Goal: Transaction & Acquisition: Book appointment/travel/reservation

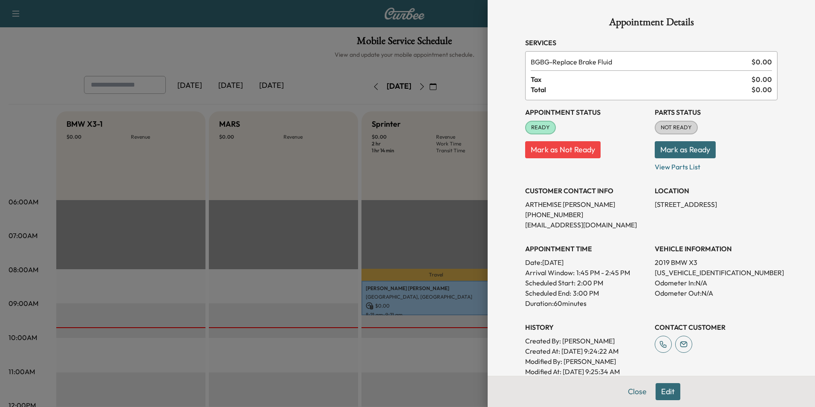
scroll to position [225, 0]
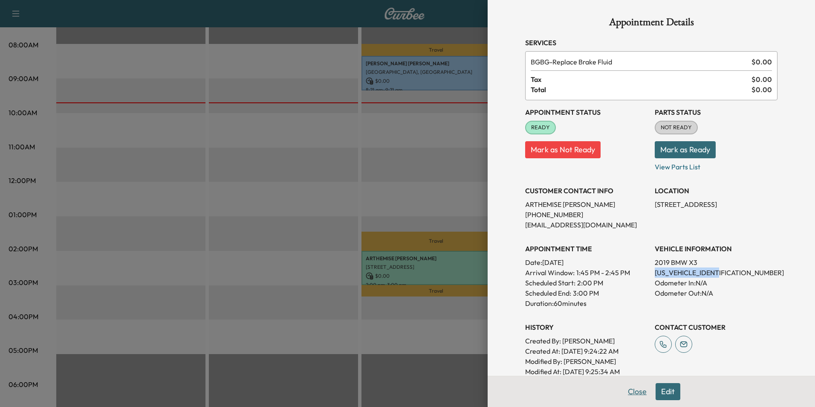
click at [634, 392] on button "Close" at bounding box center [637, 391] width 30 height 17
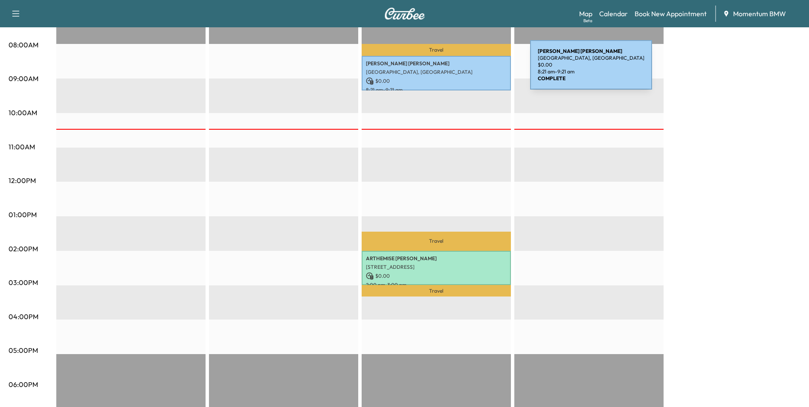
click at [466, 70] on p "[GEOGRAPHIC_DATA], [GEOGRAPHIC_DATA]" at bounding box center [436, 72] width 141 height 7
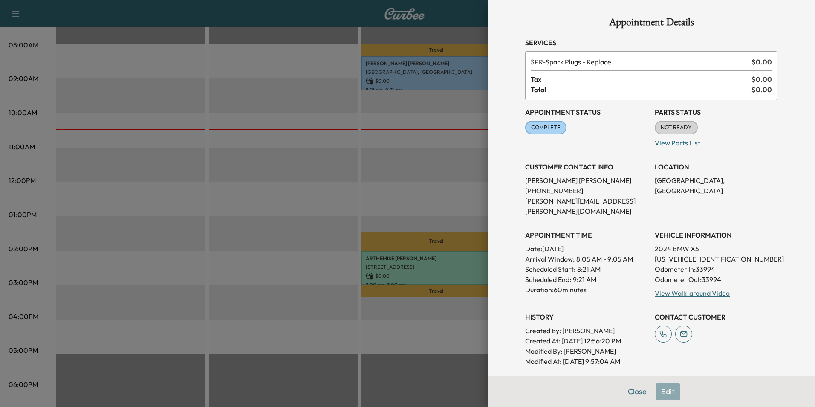
click at [682, 254] on p "[US_VEHICLE_IDENTIFICATION_NUMBER]" at bounding box center [716, 259] width 123 height 10
copy p "[US_VEHICLE_IDENTIFICATION_NUMBER]"
click at [664, 390] on div "Close Edit" at bounding box center [651, 391] width 327 height 31
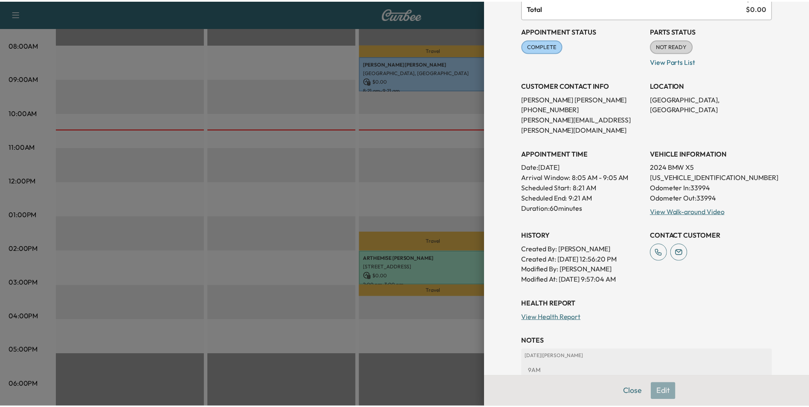
scroll to position [85, 0]
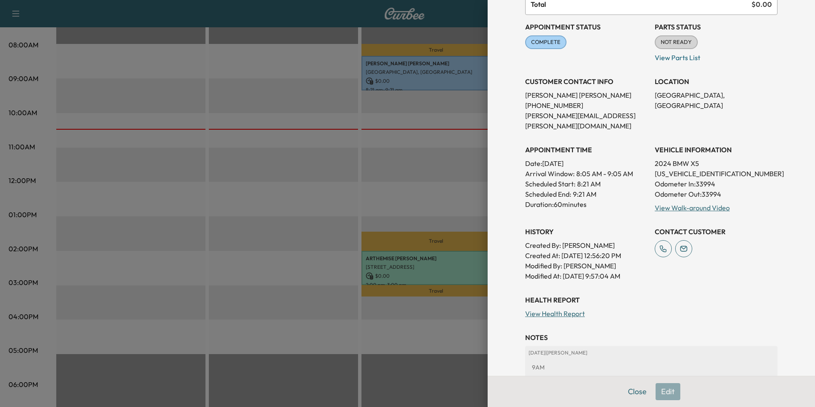
click at [660, 394] on div "Close Edit" at bounding box center [651, 391] width 327 height 31
click at [630, 389] on button "Close" at bounding box center [637, 391] width 30 height 17
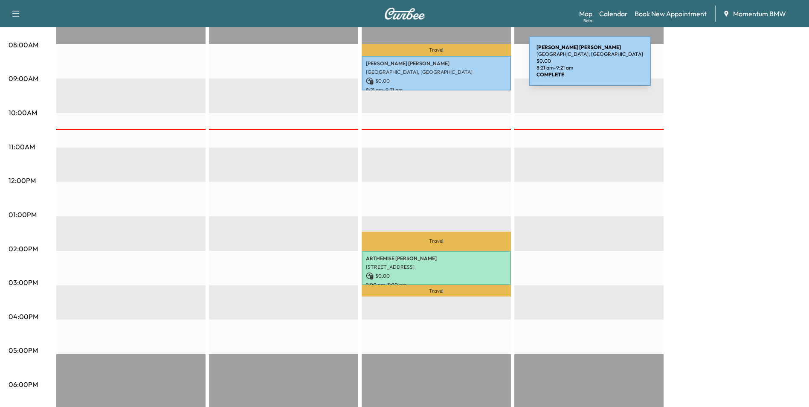
click at [465, 67] on div "[PERSON_NAME] [GEOGRAPHIC_DATA], [GEOGRAPHIC_DATA] $ 0.00 8:21 am - 9:21 am" at bounding box center [435, 73] width 149 height 35
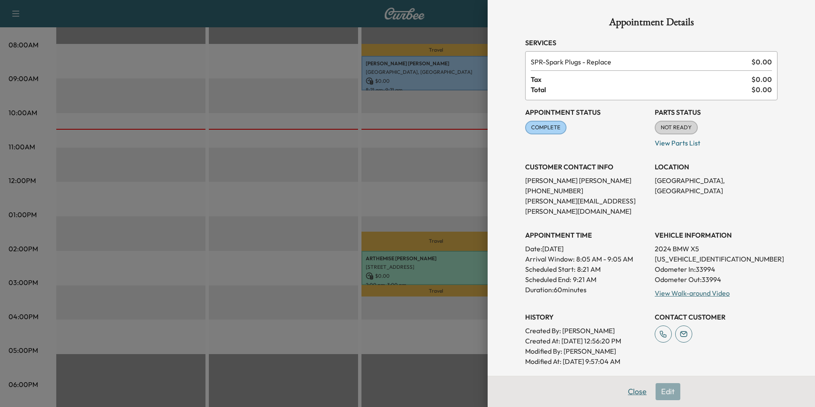
click at [626, 390] on button "Close" at bounding box center [637, 391] width 30 height 17
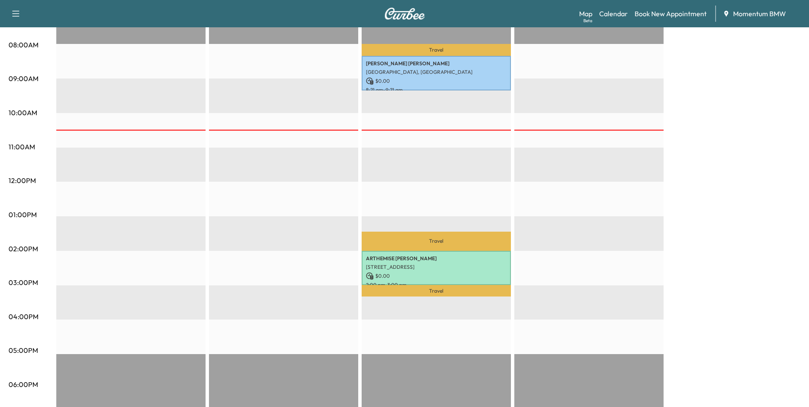
scroll to position [12, 0]
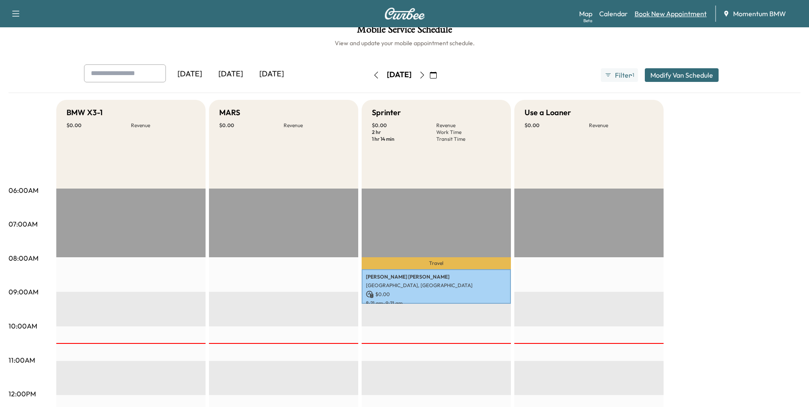
click at [658, 17] on link "Book New Appointment" at bounding box center [670, 14] width 72 height 10
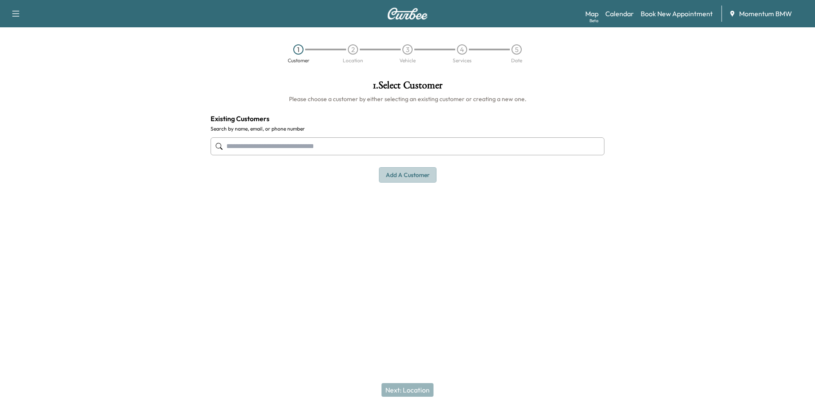
click at [402, 176] on button "Add a customer" at bounding box center [408, 175] width 58 height 16
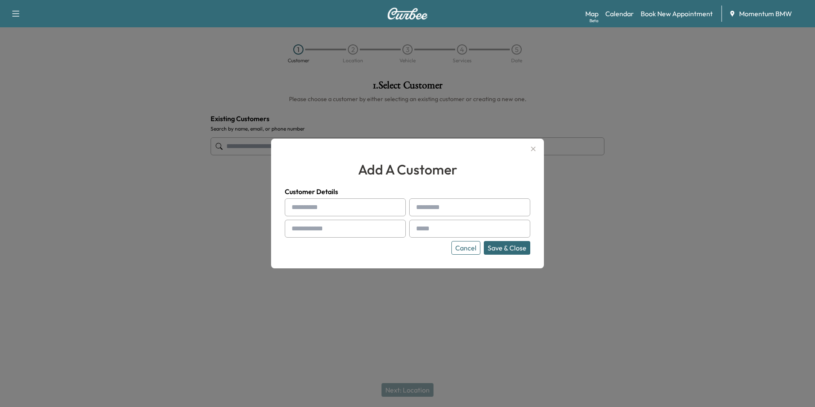
paste input "*******"
type input "*******"
click at [440, 207] on input "text" at bounding box center [469, 207] width 121 height 18
paste input "*****"
type input "*****"
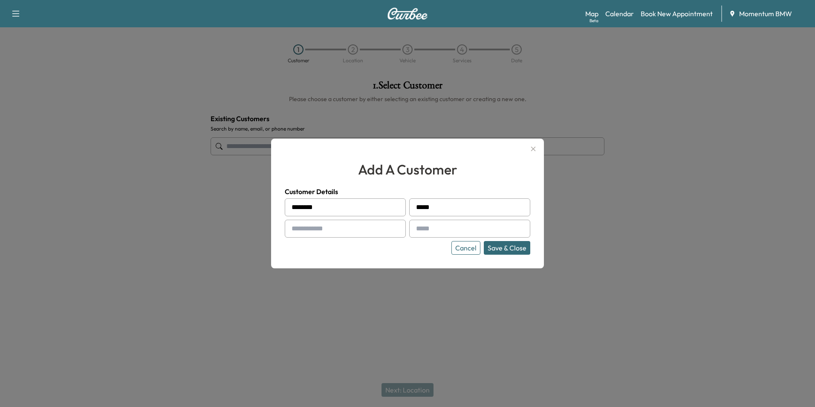
click at [315, 228] on input "text" at bounding box center [345, 229] width 121 height 18
paste input "**********"
type input "**********"
click at [425, 228] on input "text" at bounding box center [469, 229] width 121 height 18
paste input "**********"
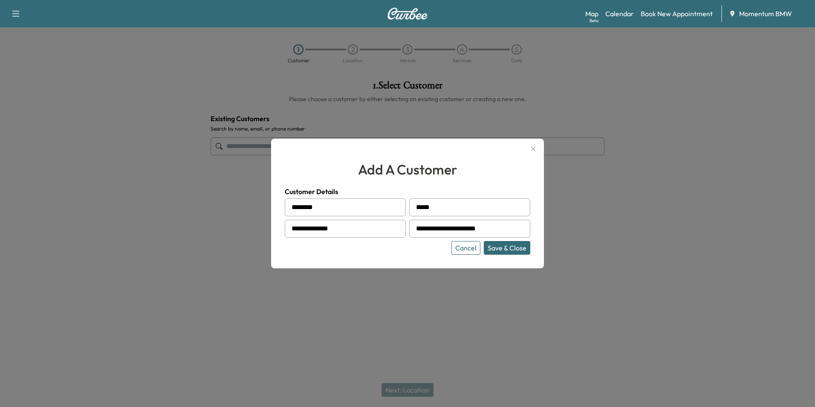
type input "**********"
click at [500, 249] on button "Save & Close" at bounding box center [507, 248] width 46 height 14
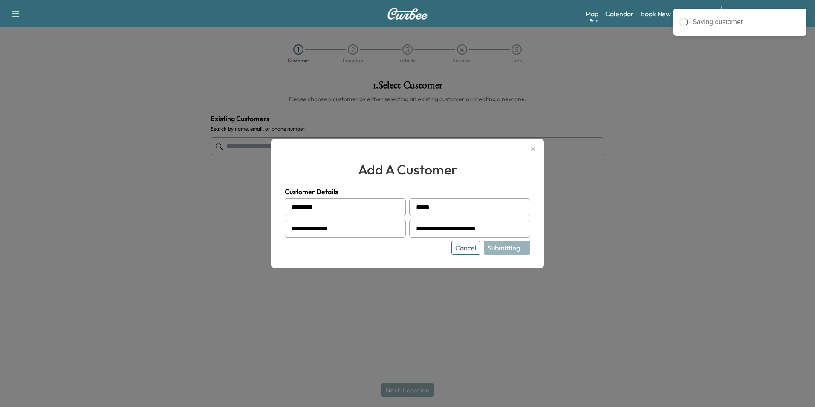
type input "**********"
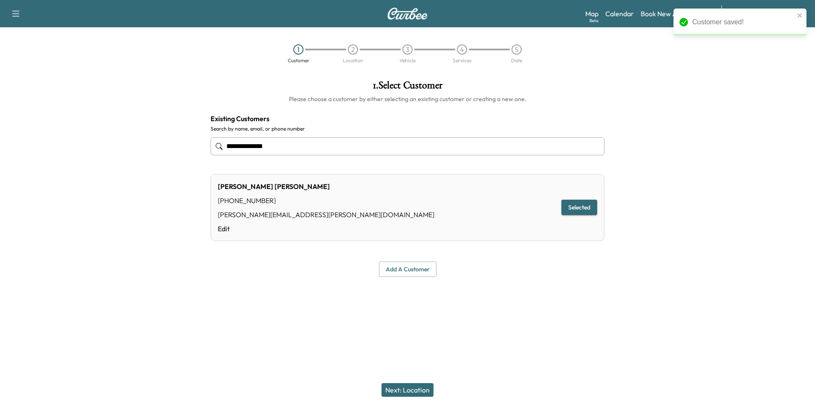
click at [407, 388] on button "Next: Location" at bounding box center [408, 390] width 52 height 14
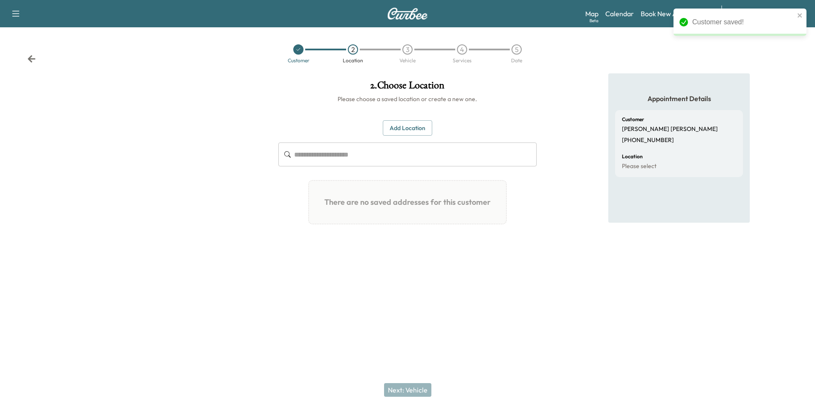
click at [412, 130] on button "Add Location" at bounding box center [407, 128] width 49 height 16
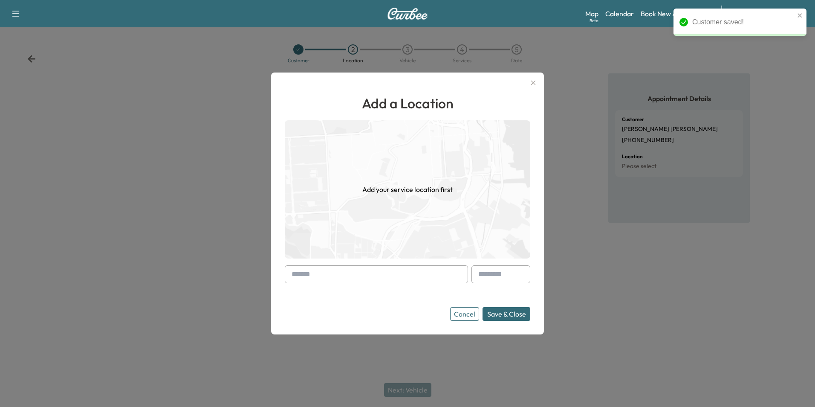
click at [328, 276] on input "text" at bounding box center [376, 274] width 183 height 18
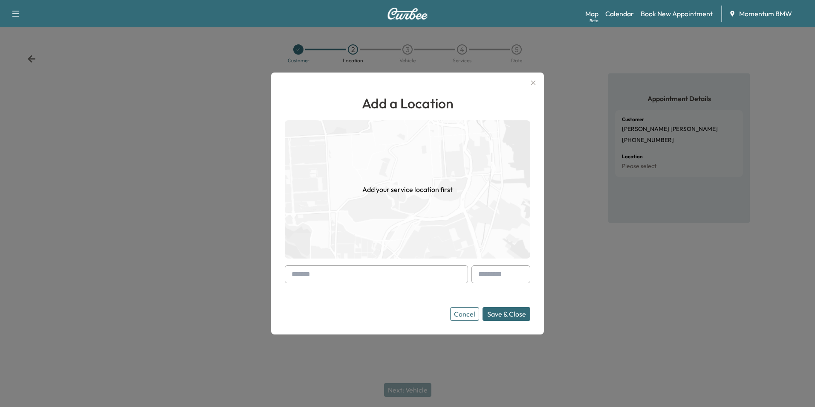
paste input "**********"
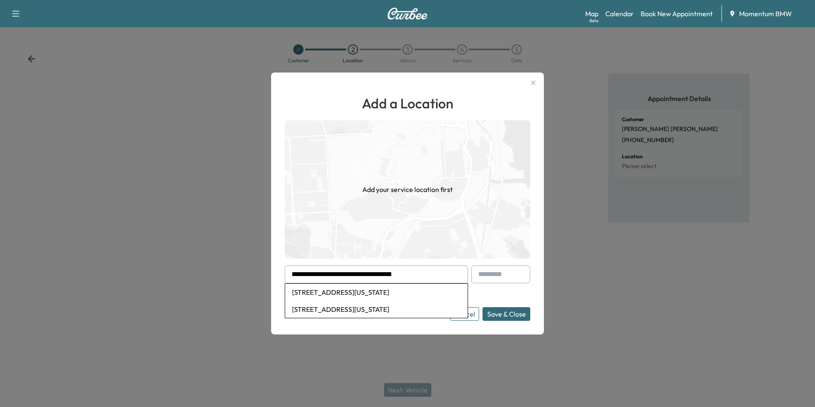
click at [361, 294] on li "[STREET_ADDRESS][US_STATE]" at bounding box center [376, 291] width 182 height 17
type input "**********"
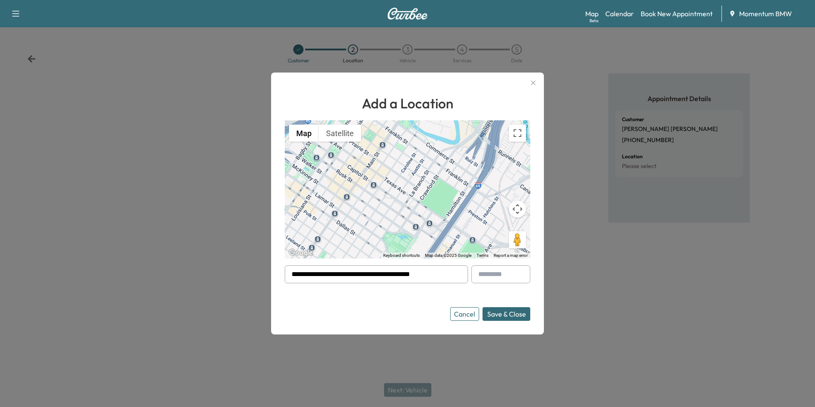
click at [504, 315] on button "Save & Close" at bounding box center [507, 314] width 48 height 14
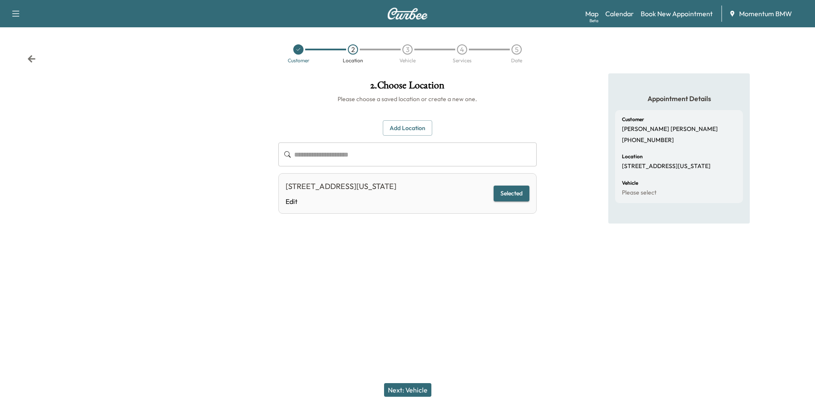
click at [413, 391] on button "Next: Vehicle" at bounding box center [407, 390] width 47 height 14
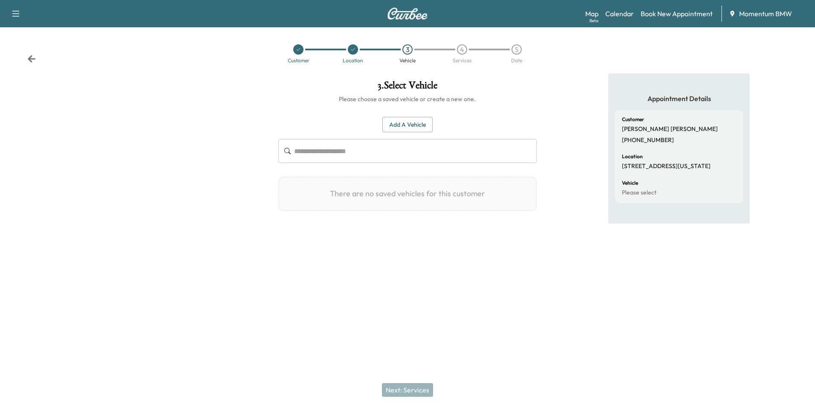
click at [411, 124] on button "Add a Vehicle" at bounding box center [407, 125] width 50 height 16
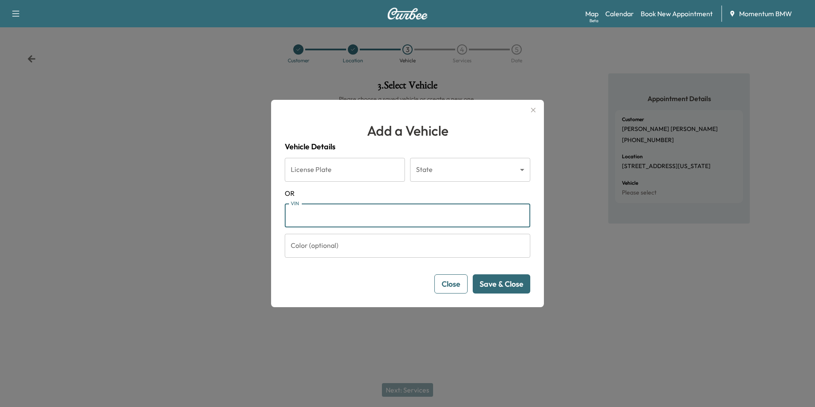
paste input "**********"
type input "**********"
click at [502, 286] on button "Save & Close" at bounding box center [502, 283] width 58 height 19
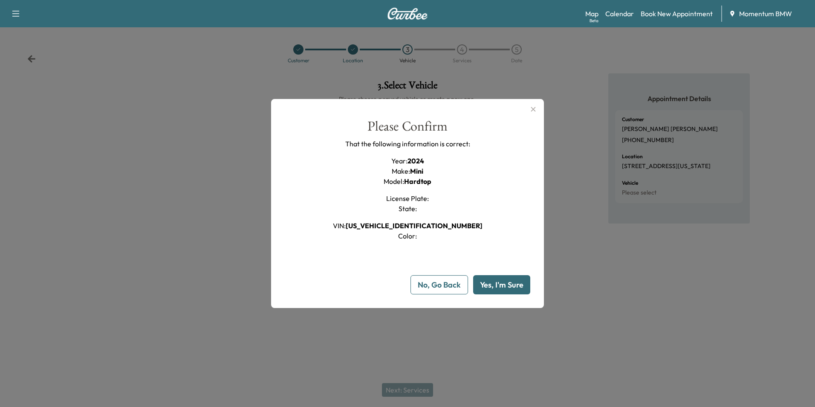
click at [502, 285] on button "Yes, I'm Sure" at bounding box center [501, 284] width 57 height 19
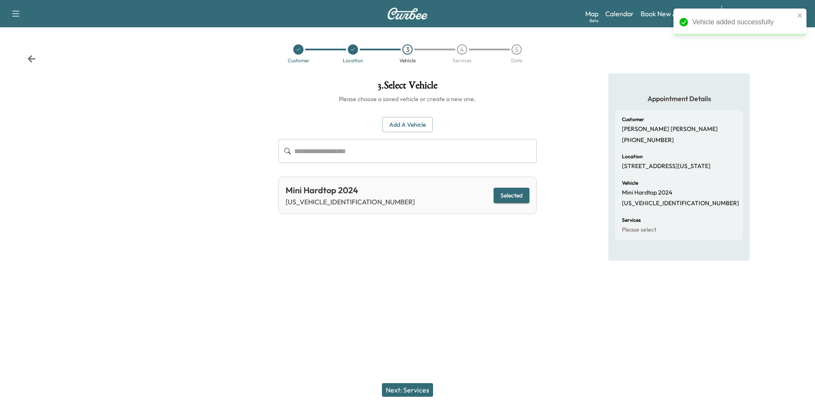
click at [411, 390] on button "Next: Services" at bounding box center [407, 390] width 51 height 14
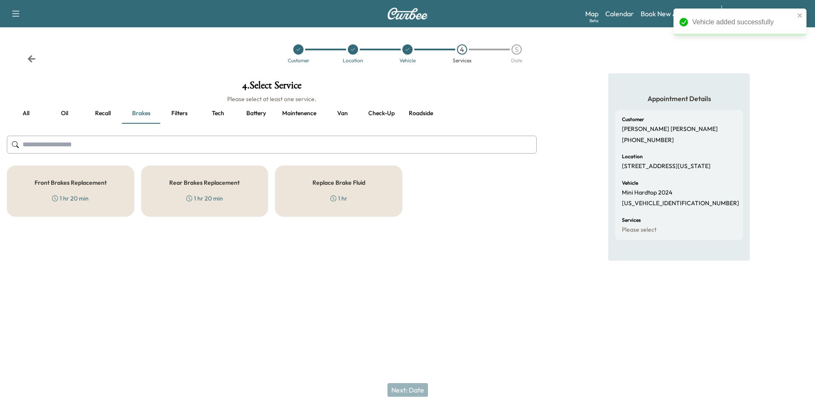
click at [64, 111] on button "Oil" at bounding box center [64, 113] width 38 height 20
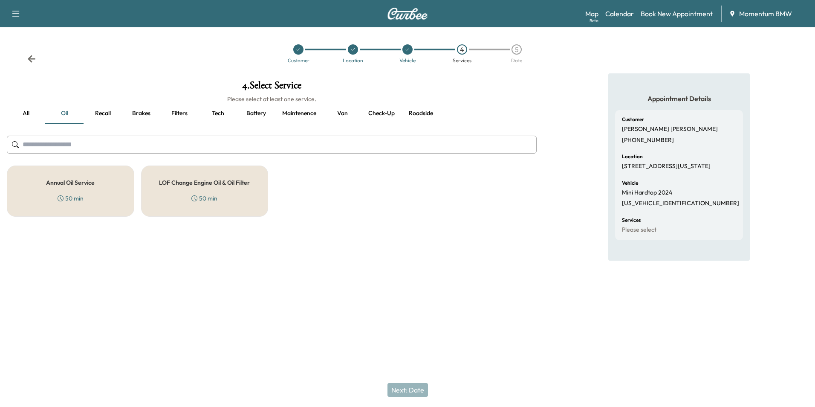
click at [84, 182] on h5 "Annual Oil Service" at bounding box center [70, 182] width 49 height 6
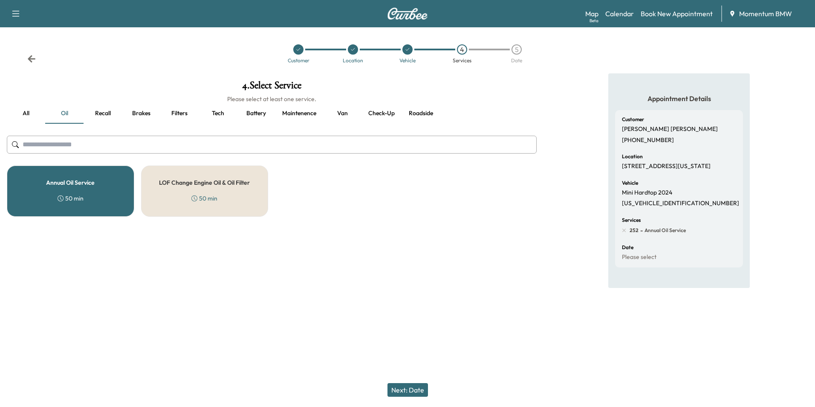
click at [413, 391] on button "Next: Date" at bounding box center [407, 390] width 40 height 14
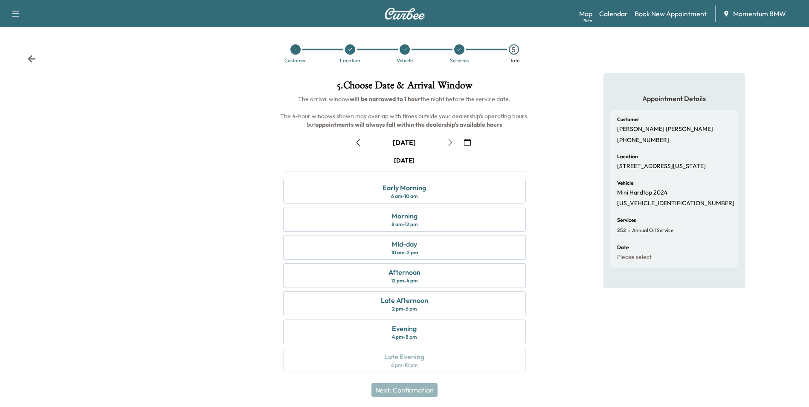
click at [360, 144] on icon "button" at bounding box center [358, 142] width 7 height 7
click at [410, 247] on div "Mid-day" at bounding box center [404, 244] width 26 height 10
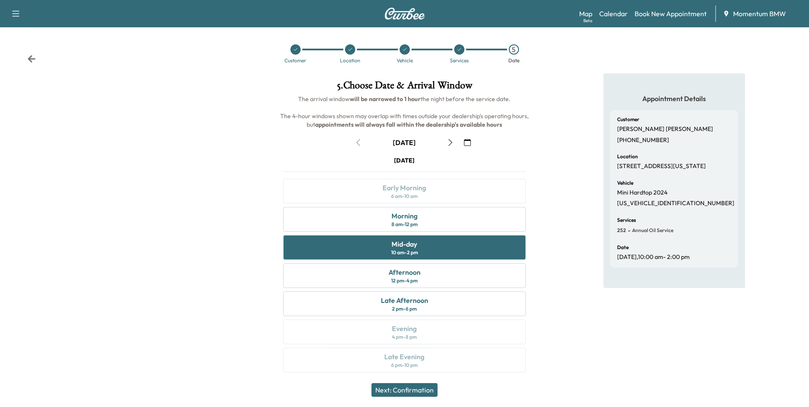
click at [410, 390] on button "Next: Confirmation" at bounding box center [404, 390] width 66 height 14
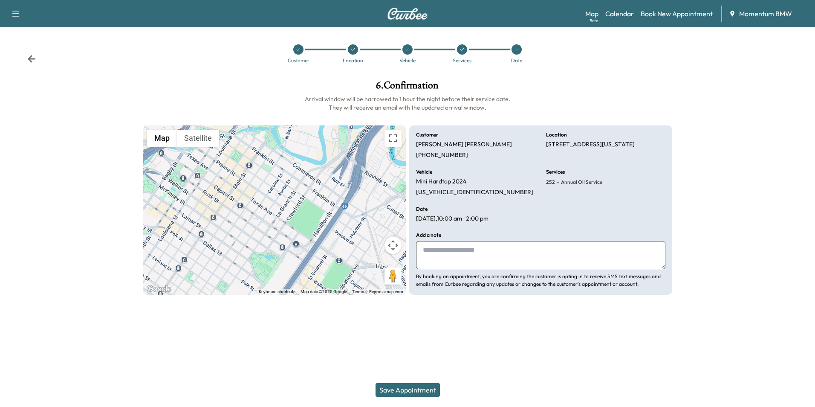
click at [422, 386] on button "Save Appointment" at bounding box center [408, 390] width 64 height 14
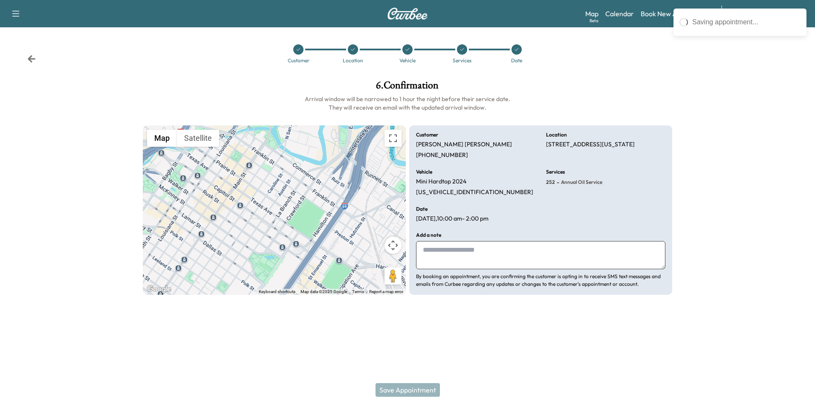
click at [434, 253] on textarea at bounding box center [540, 255] width 249 height 28
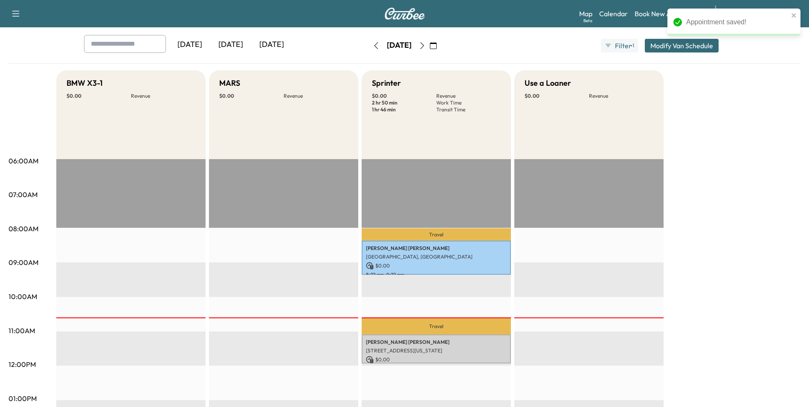
scroll to position [128, 0]
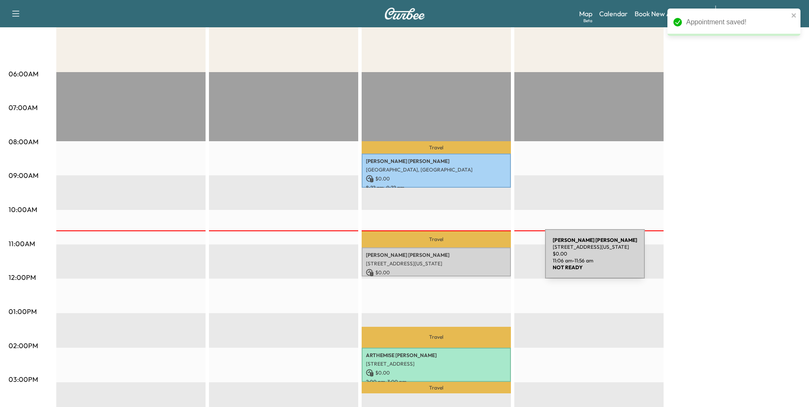
click at [481, 260] on p "[STREET_ADDRESS][US_STATE]" at bounding box center [436, 263] width 141 height 7
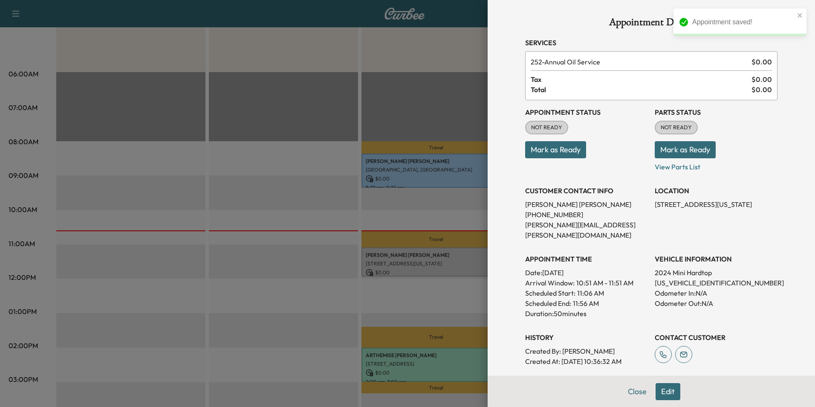
click at [558, 148] on button "Mark as Ready" at bounding box center [555, 149] width 61 height 17
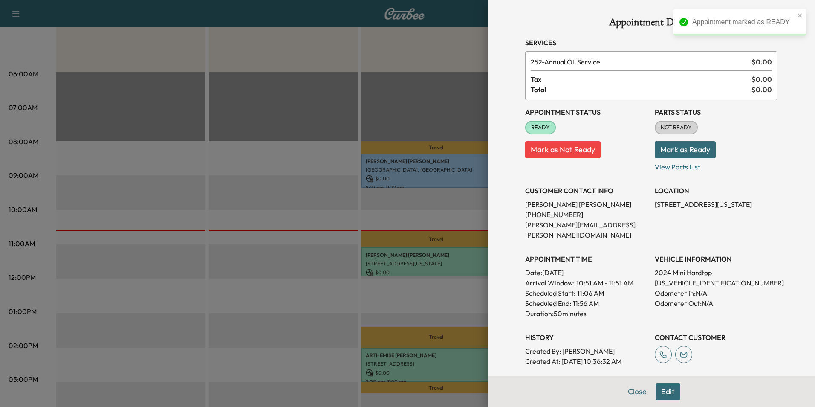
click at [466, 257] on div at bounding box center [407, 203] width 815 height 407
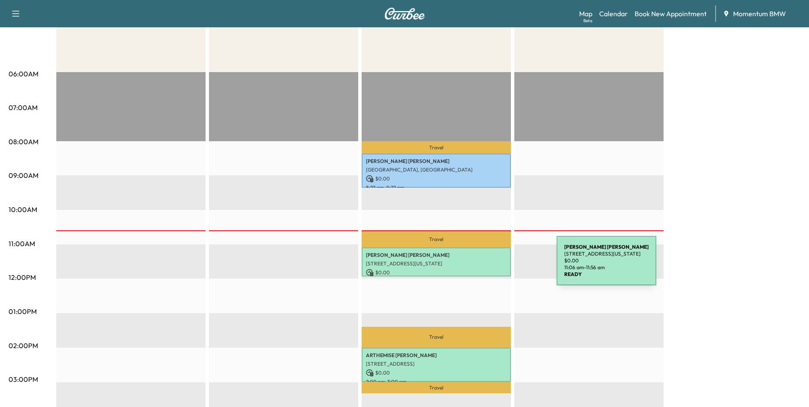
click at [492, 266] on div "[PERSON_NAME] [STREET_ADDRESS][US_STATE] $ 0.00 11:06 am - 11:56 am" at bounding box center [435, 261] width 149 height 29
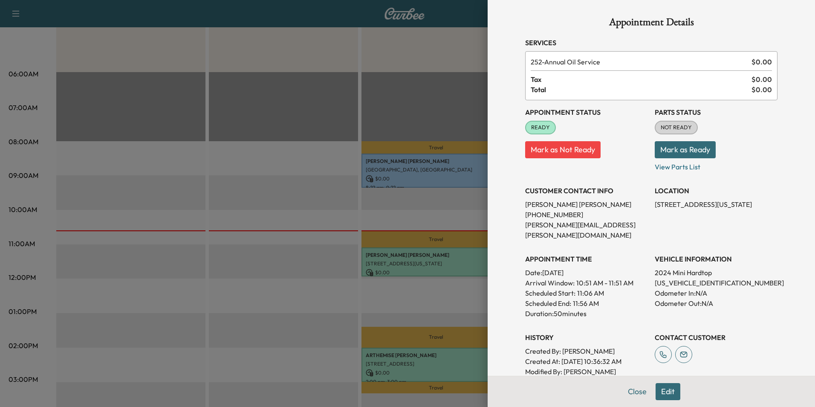
click at [679, 278] on p "[US_VEHICLE_IDENTIFICATION_NUMBER]" at bounding box center [716, 283] width 123 height 10
copy p "[US_VEHICLE_IDENTIFICATION_NUMBER]"
drag, startPoint x: 645, startPoint y: 204, endPoint x: 744, endPoint y: 213, distance: 99.3
click at [744, 213] on div "Appointment Status READY Mark as Not Ready Parts Status NOT READY Mark as Ready…" at bounding box center [651, 243] width 252 height 286
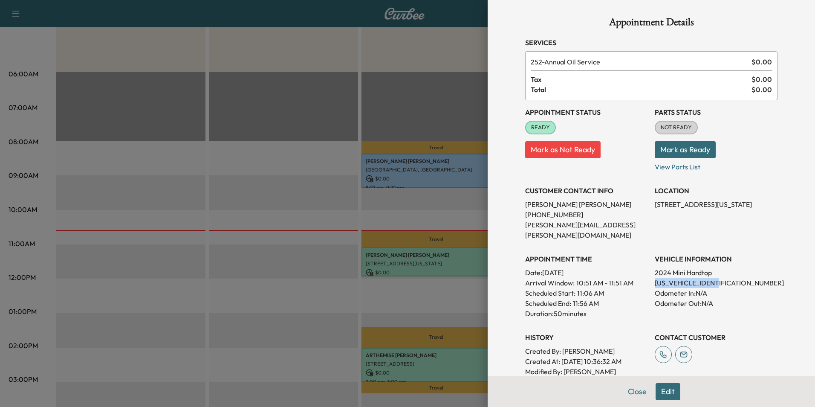
drag, startPoint x: 744, startPoint y: 213, endPoint x: 746, endPoint y: 206, distance: 7.6
copy p "[STREET_ADDRESS][US_STATE]"
click at [633, 388] on button "Close" at bounding box center [637, 391] width 30 height 17
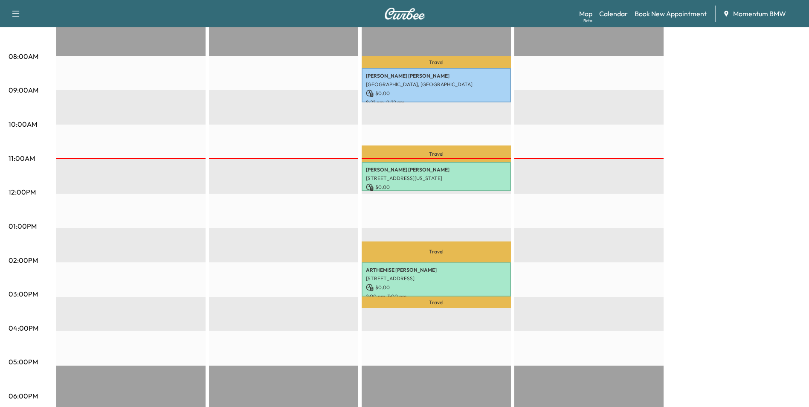
scroll to position [85, 0]
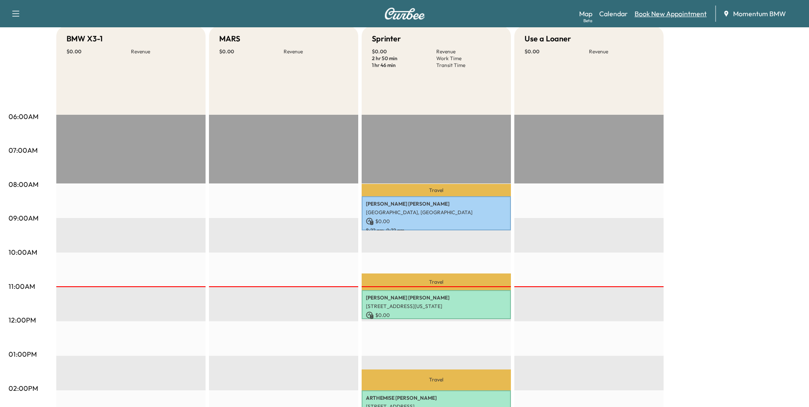
click at [667, 17] on link "Book New Appointment" at bounding box center [670, 14] width 72 height 10
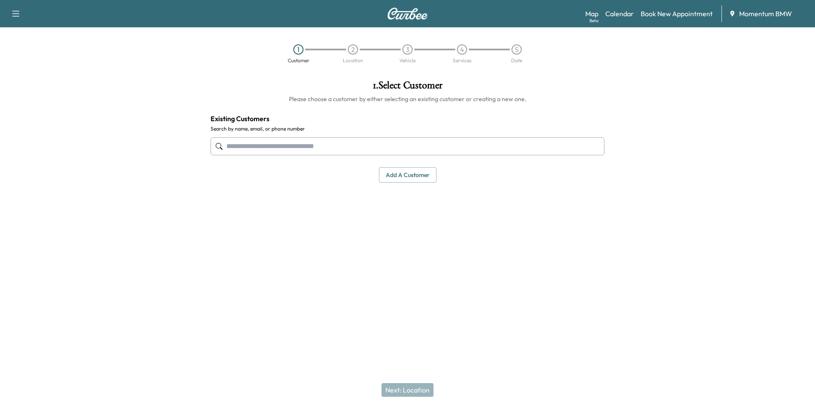
click at [406, 176] on button "Add a customer" at bounding box center [408, 175] width 58 height 16
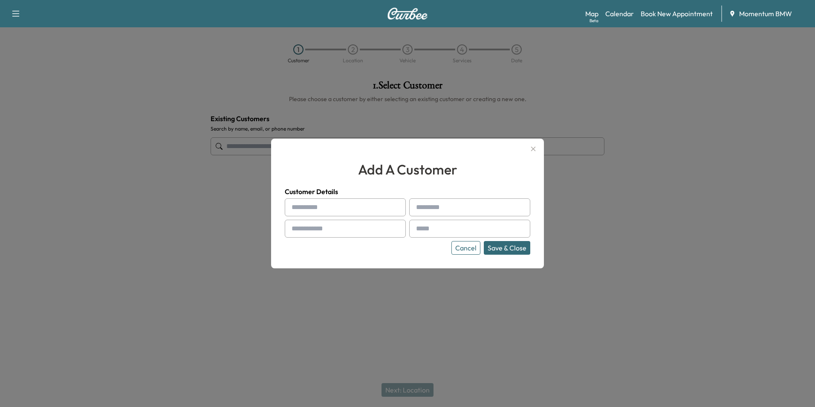
click at [316, 208] on input "text" at bounding box center [345, 207] width 121 height 18
paste input "*********"
type input "*********"
click at [429, 205] on input "text" at bounding box center [469, 207] width 121 height 18
paste input "*****"
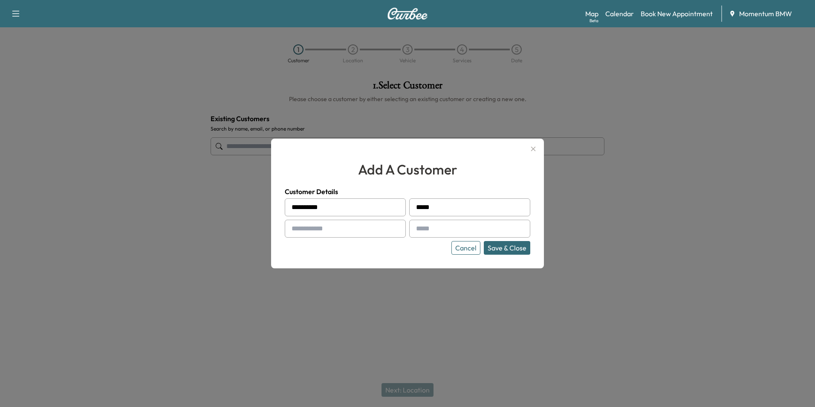
type input "*****"
click at [331, 231] on input "text" at bounding box center [345, 229] width 121 height 18
click at [309, 229] on input "text" at bounding box center [345, 229] width 121 height 18
paste input "**********"
type input "**********"
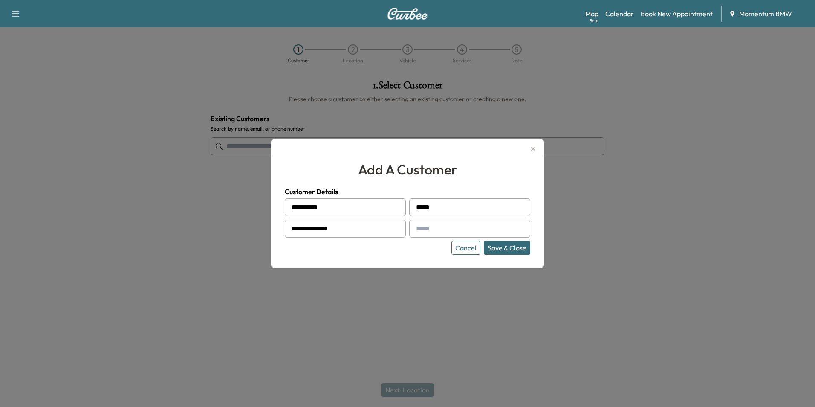
click at [432, 226] on input "text" at bounding box center [469, 229] width 121 height 18
paste input "**********"
type input "**********"
click at [502, 247] on button "Save & Close" at bounding box center [507, 248] width 46 height 14
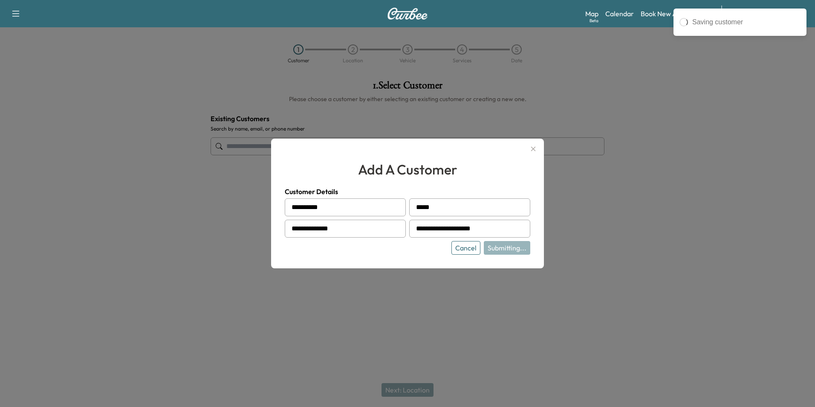
type input "**********"
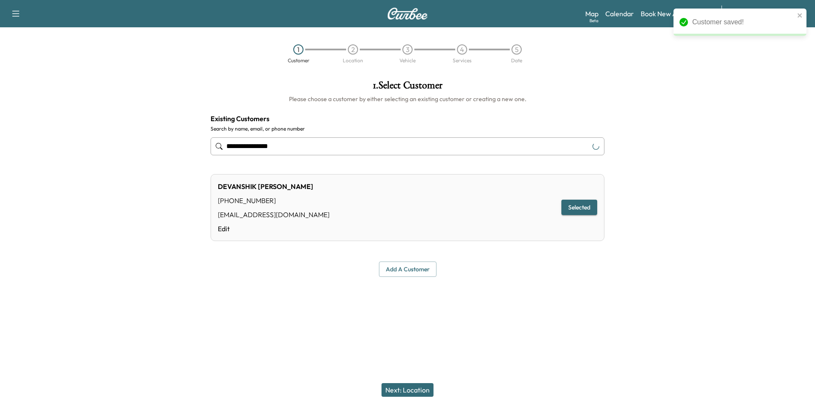
click at [413, 389] on button "Next: Location" at bounding box center [408, 390] width 52 height 14
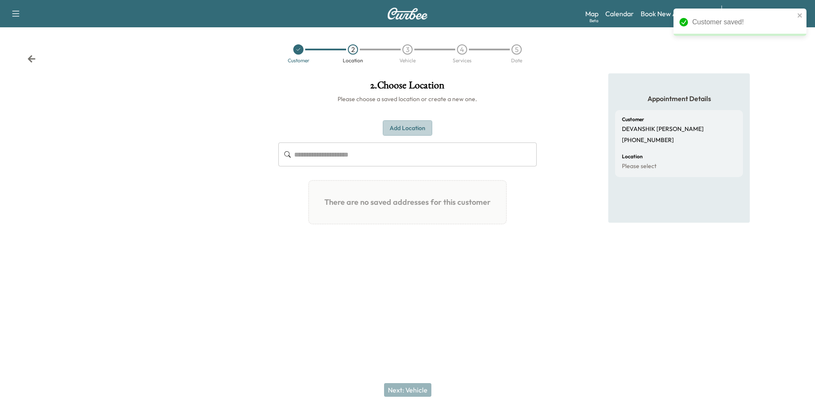
click at [413, 129] on button "Add Location" at bounding box center [407, 128] width 49 height 16
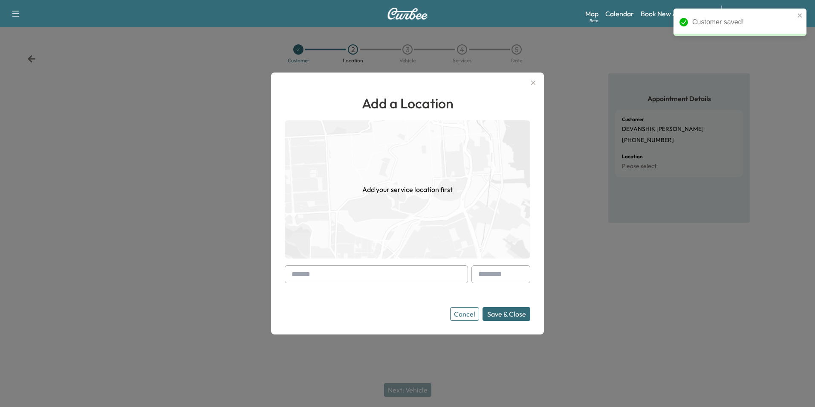
click at [312, 278] on input "text" at bounding box center [376, 274] width 183 height 18
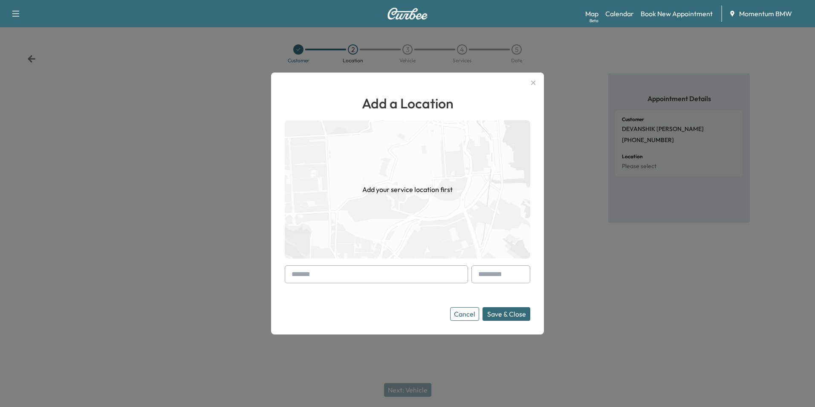
paste input "**********"
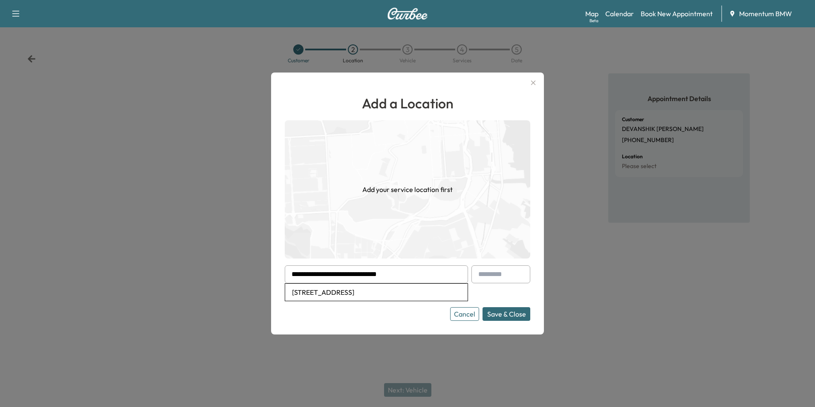
click at [407, 287] on li "[STREET_ADDRESS]" at bounding box center [376, 291] width 182 height 17
type input "**********"
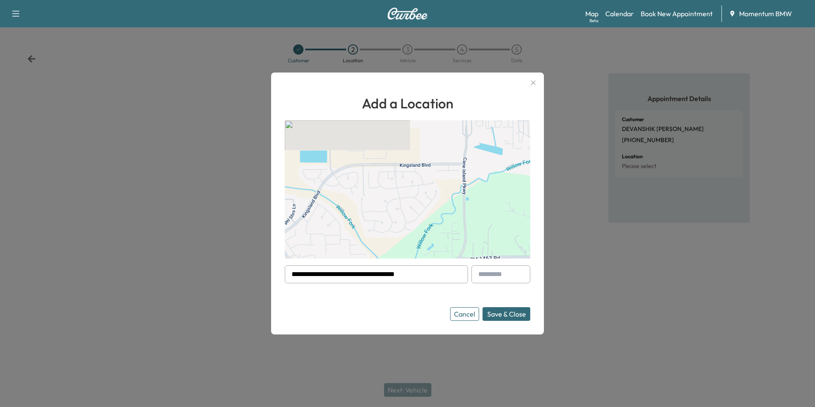
click at [507, 317] on button "Save & Close" at bounding box center [507, 314] width 48 height 14
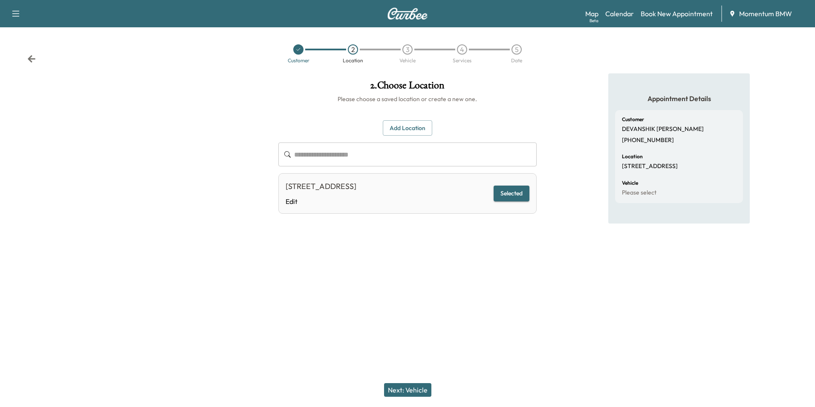
click at [413, 389] on button "Next: Vehicle" at bounding box center [407, 390] width 47 height 14
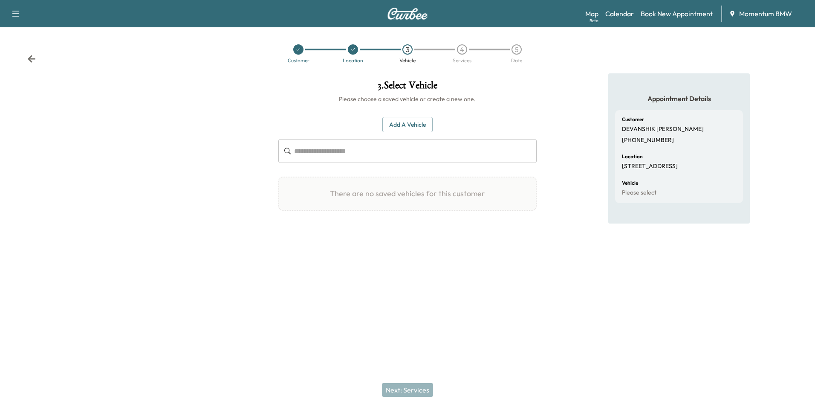
click at [410, 122] on button "Add a Vehicle" at bounding box center [407, 125] width 50 height 16
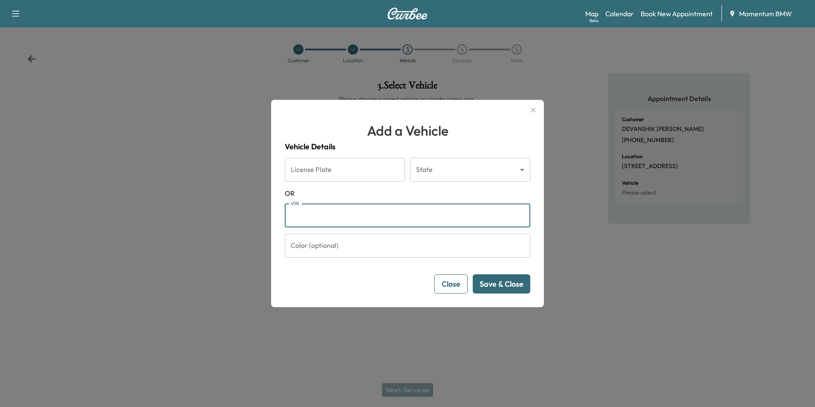
click at [334, 216] on input "VIN" at bounding box center [408, 215] width 246 height 24
paste input "**********"
type input "**********"
click at [503, 284] on button "Save & Close" at bounding box center [502, 283] width 58 height 19
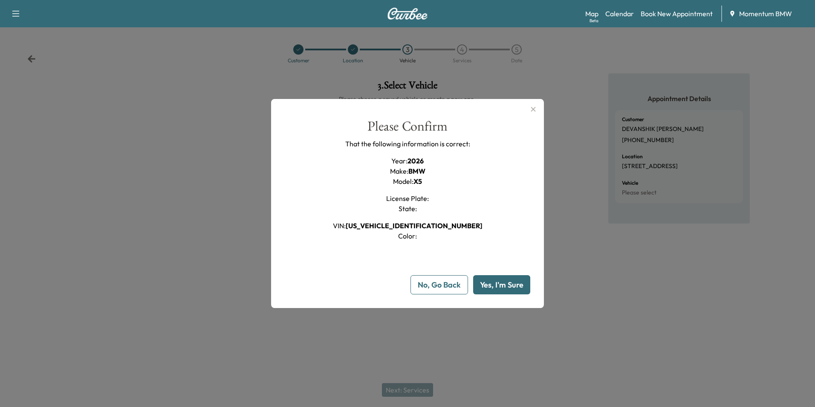
click at [503, 284] on button "Yes, I'm Sure" at bounding box center [501, 284] width 57 height 19
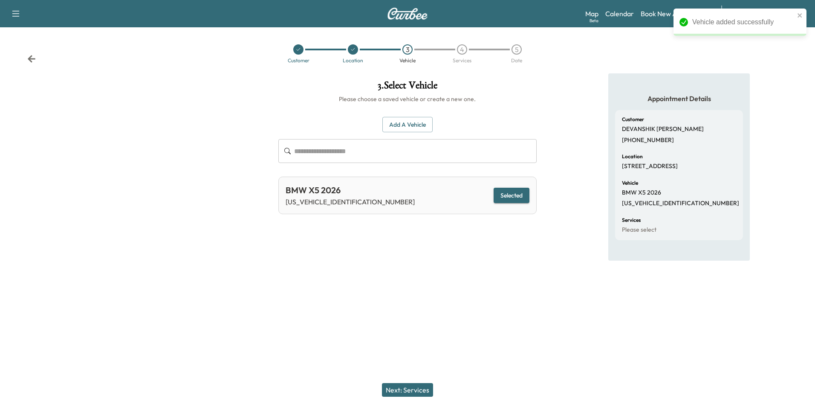
click at [405, 387] on button "Next: Services" at bounding box center [407, 390] width 51 height 14
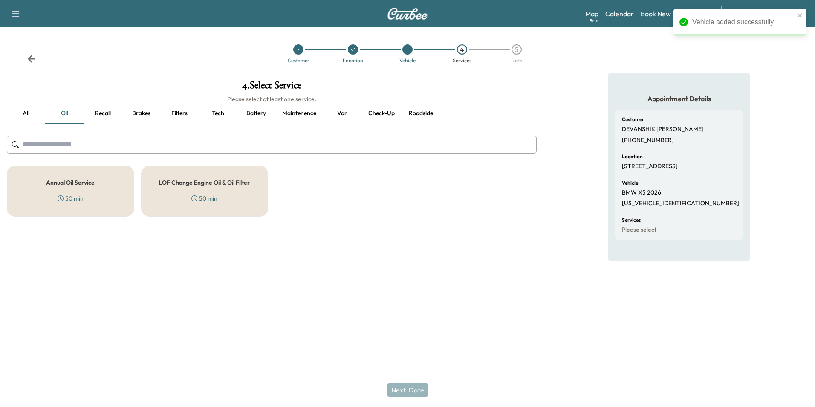
click at [427, 115] on button "Roadside" at bounding box center [421, 113] width 38 height 20
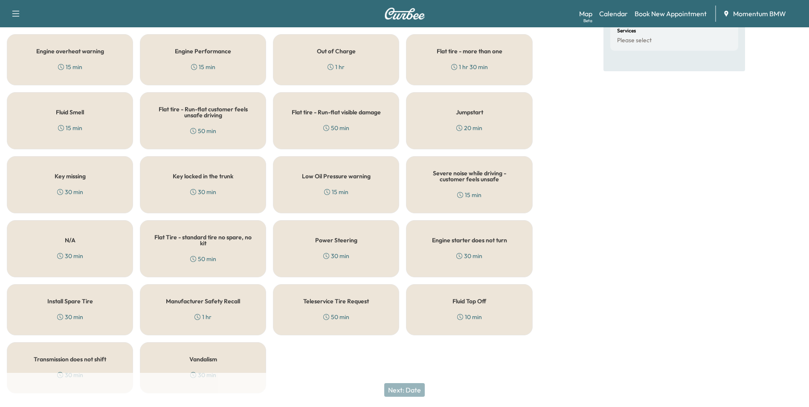
scroll to position [210, 0]
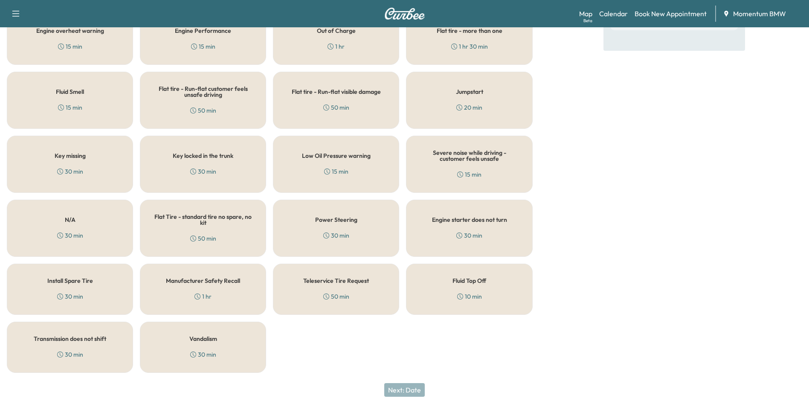
click at [236, 285] on div "Manufacturer Safety Recall 1 hr" at bounding box center [203, 288] width 126 height 51
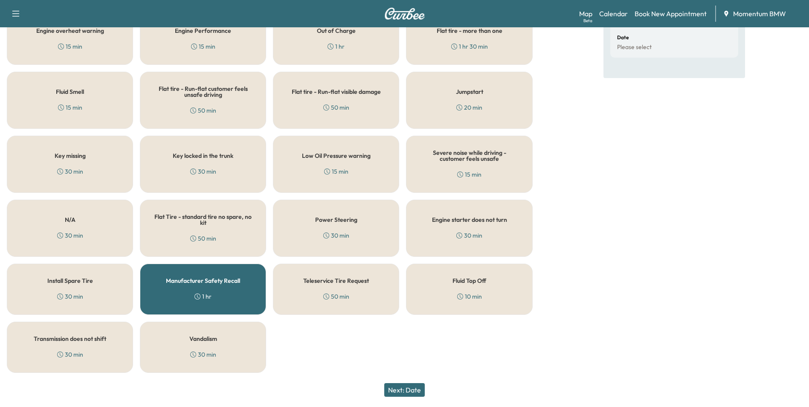
click at [408, 387] on button "Next: Date" at bounding box center [404, 390] width 40 height 14
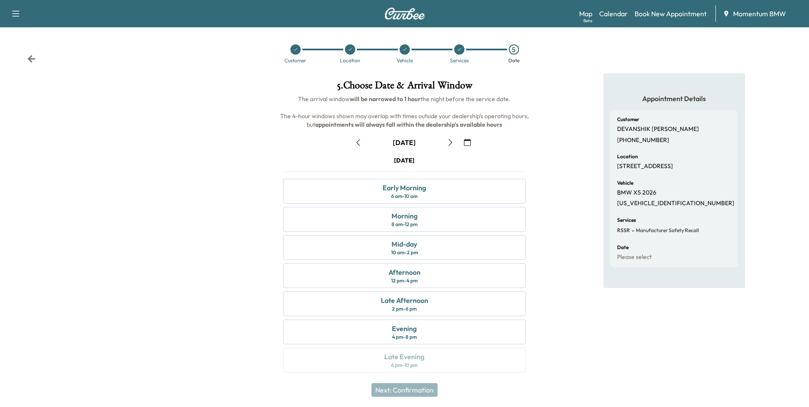
click at [355, 143] on icon "button" at bounding box center [358, 142] width 7 height 7
click at [413, 275] on div "Afternoon" at bounding box center [404, 272] width 32 height 10
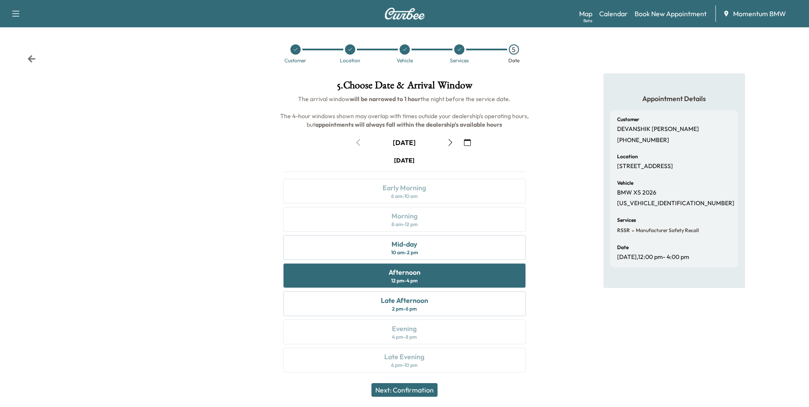
click at [404, 387] on button "Next: Confirmation" at bounding box center [404, 390] width 66 height 14
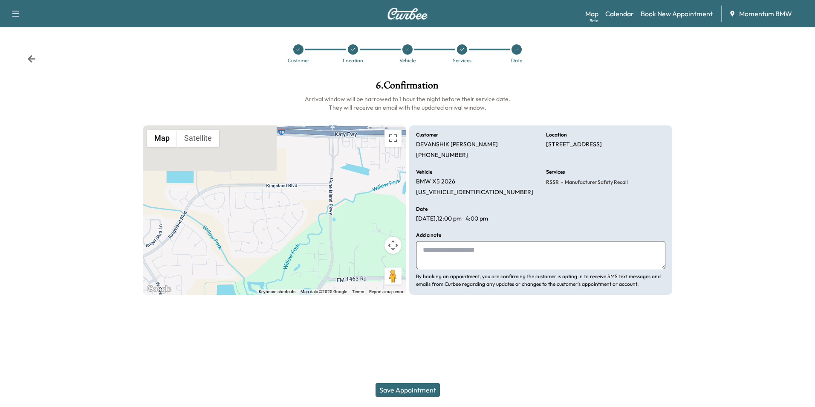
click at [445, 250] on textarea at bounding box center [540, 255] width 249 height 28
type textarea "********"
click at [415, 391] on button "Save Appointment" at bounding box center [408, 390] width 64 height 14
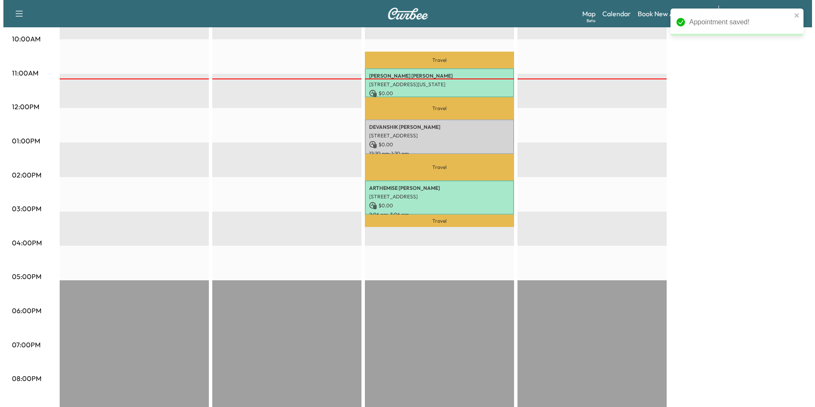
scroll to position [213, 0]
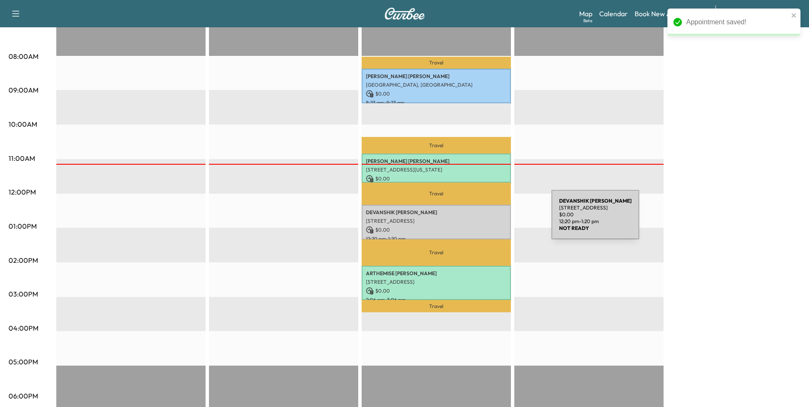
click at [487, 220] on p "[STREET_ADDRESS]" at bounding box center [436, 220] width 141 height 7
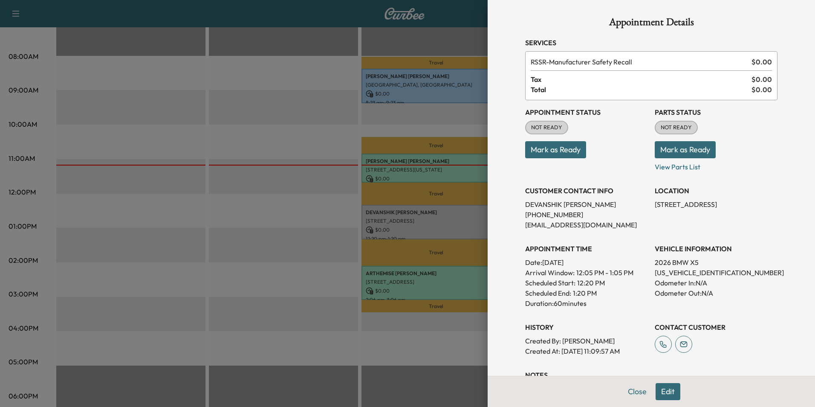
click at [546, 149] on button "Mark as Ready" at bounding box center [555, 149] width 61 height 17
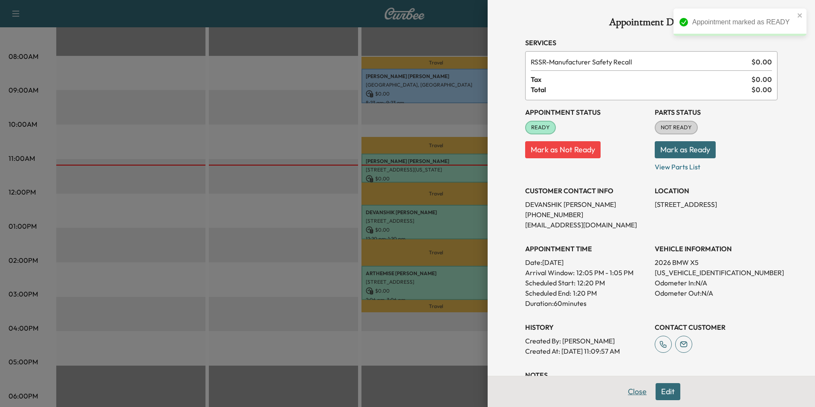
click at [633, 392] on button "Close" at bounding box center [637, 391] width 30 height 17
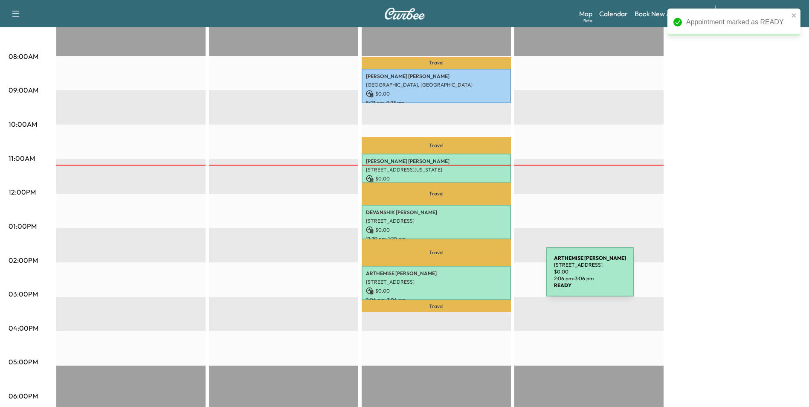
click at [482, 278] on p "[STREET_ADDRESS]" at bounding box center [436, 281] width 141 height 7
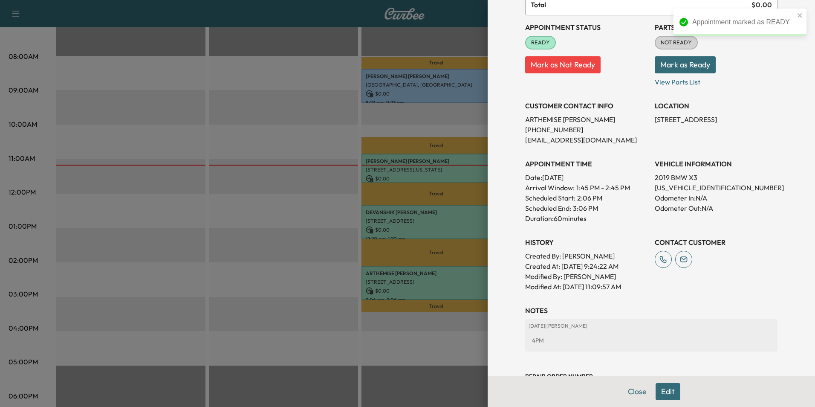
scroll to position [85, 0]
click at [663, 392] on button "Edit" at bounding box center [668, 391] width 25 height 17
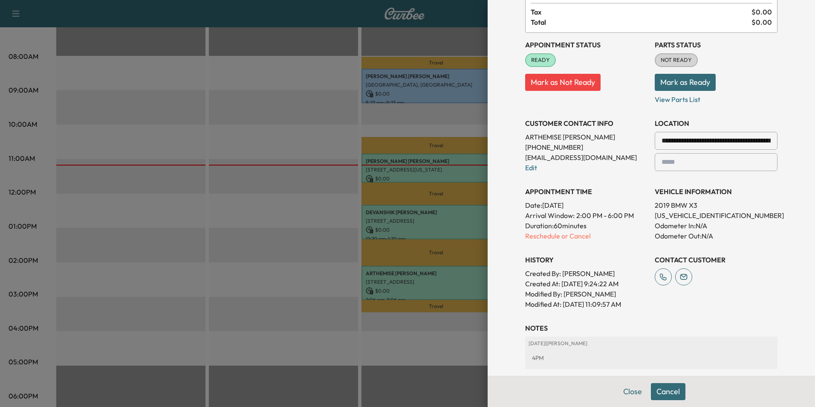
scroll to position [103, 0]
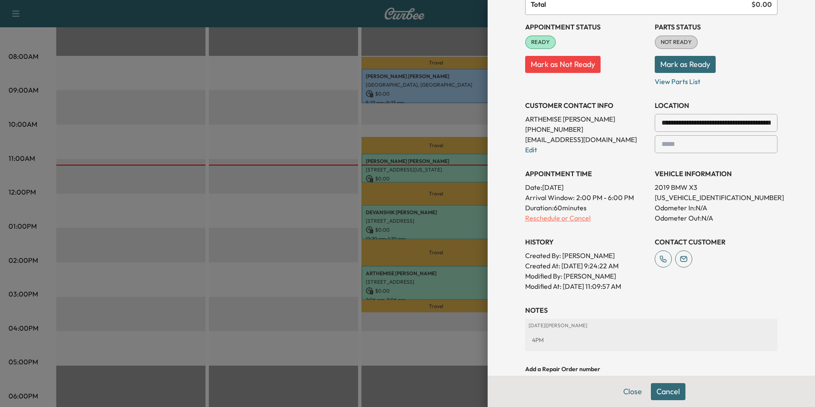
click at [578, 215] on p "Reschedule or Cancel" at bounding box center [586, 218] width 123 height 10
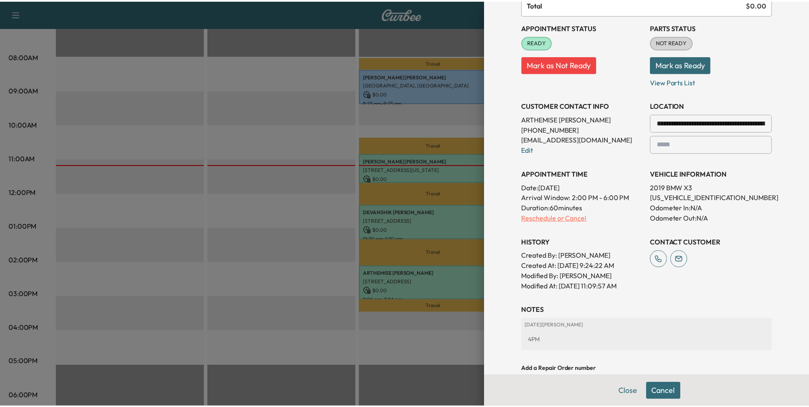
scroll to position [0, 0]
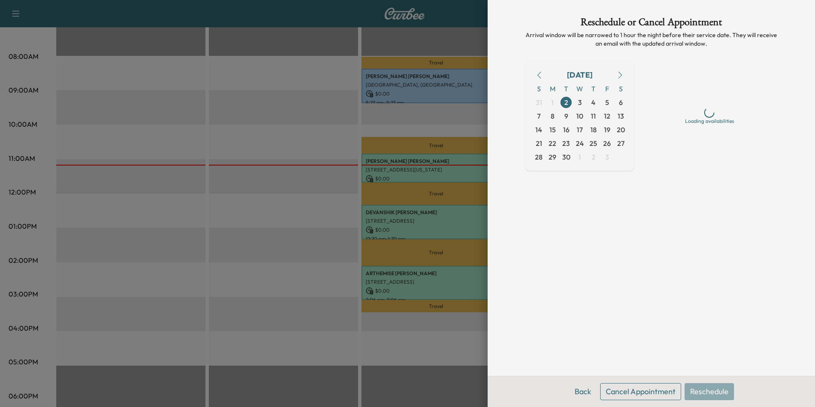
click at [639, 393] on button "Cancel Appointment" at bounding box center [640, 391] width 81 height 17
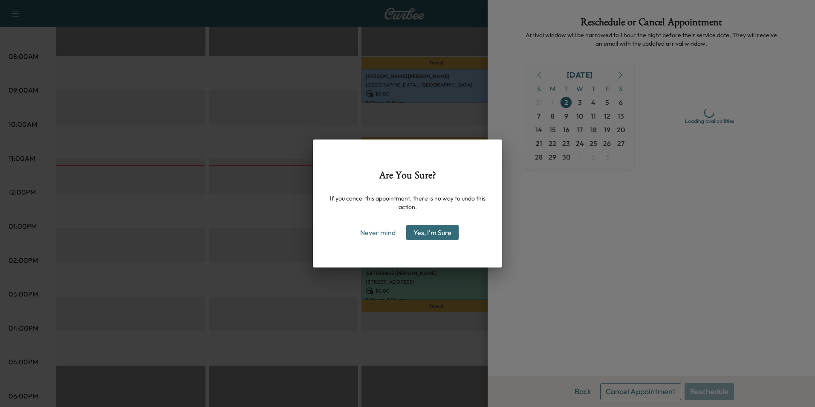
click at [440, 233] on button "Yes, I'm Sure" at bounding box center [432, 232] width 52 height 15
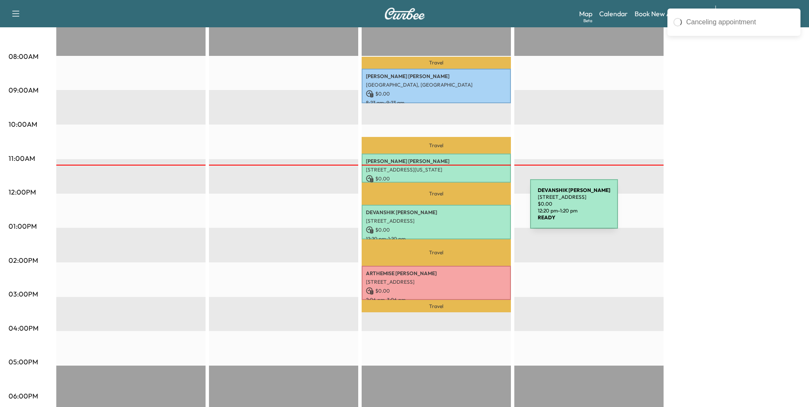
click at [466, 209] on p "[PERSON_NAME]" at bounding box center [436, 212] width 141 height 7
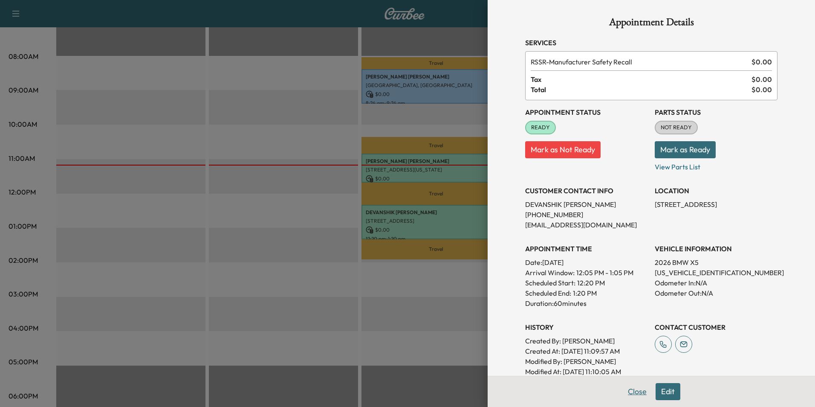
click at [630, 393] on button "Close" at bounding box center [637, 391] width 30 height 17
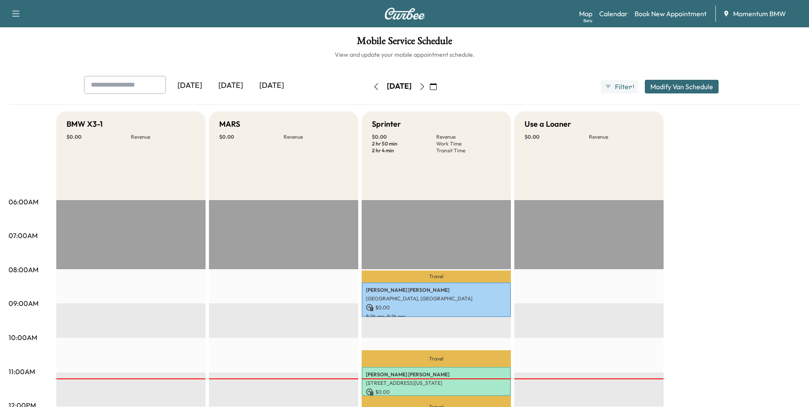
click at [373, 86] on icon "button" at bounding box center [376, 86] width 7 height 7
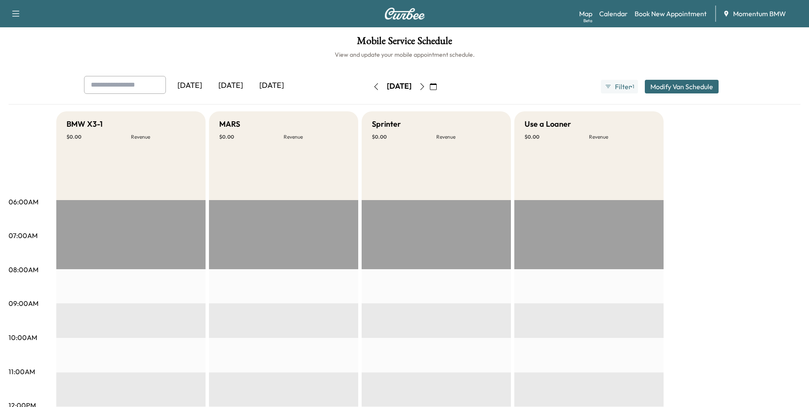
click at [374, 86] on icon "button" at bounding box center [376, 86] width 4 height 7
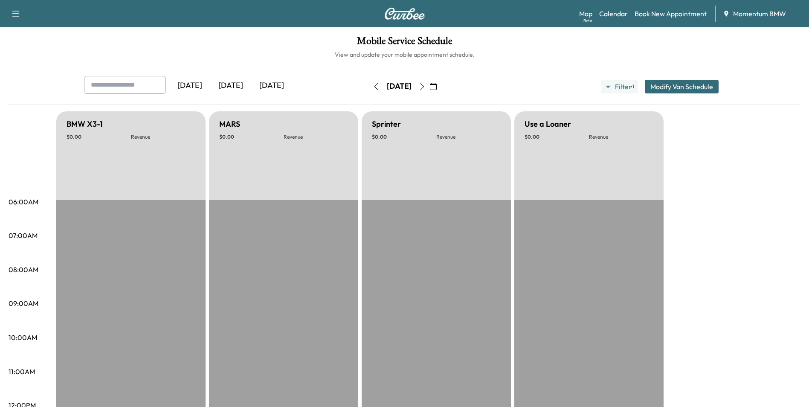
click at [369, 86] on button "button" at bounding box center [376, 87] width 14 height 14
click at [373, 86] on icon "button" at bounding box center [376, 86] width 7 height 7
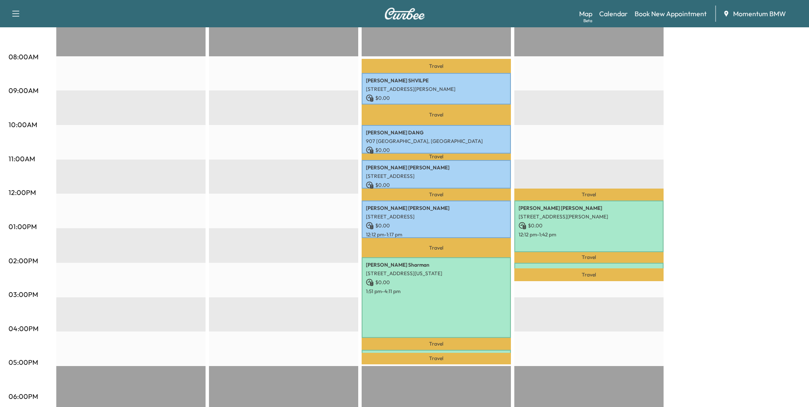
scroll to position [213, 0]
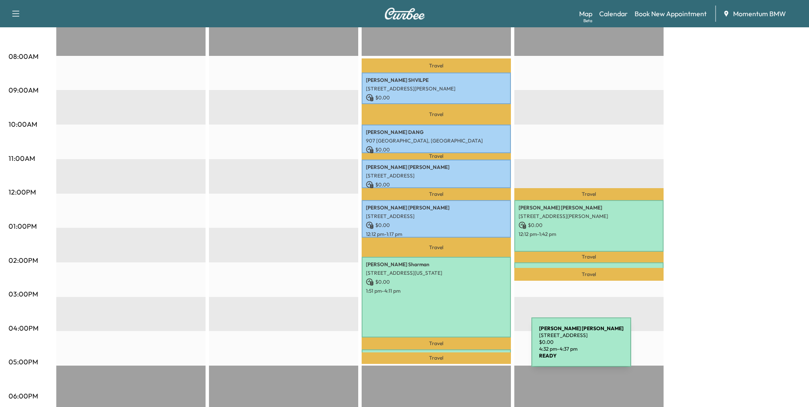
click at [467, 349] on div "[PERSON_NAME] [STREET_ADDRESS] $ 0.00 4:32 pm - 4:37 pm" at bounding box center [435, 353] width 149 height 9
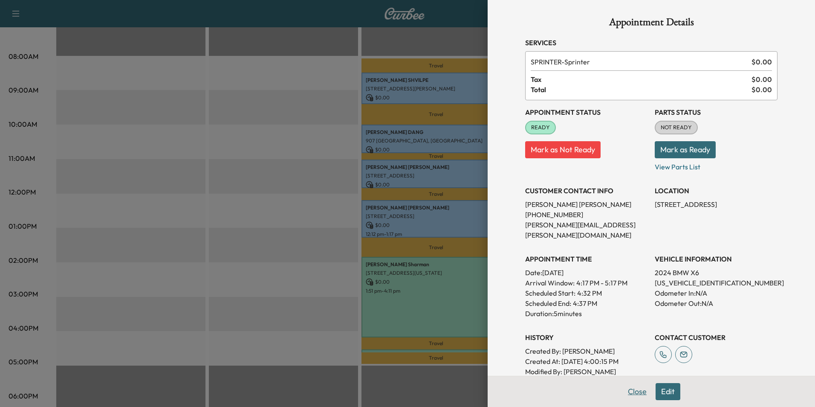
click at [632, 393] on button "Close" at bounding box center [637, 391] width 30 height 17
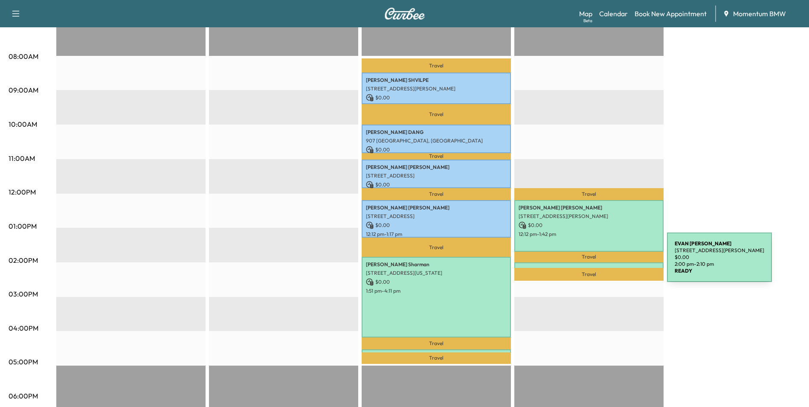
click at [603, 262] on div "[PERSON_NAME] [STREET_ADDRESS][PERSON_NAME] $ 0.00 2:00 pm - 2:10 pm" at bounding box center [588, 266] width 149 height 9
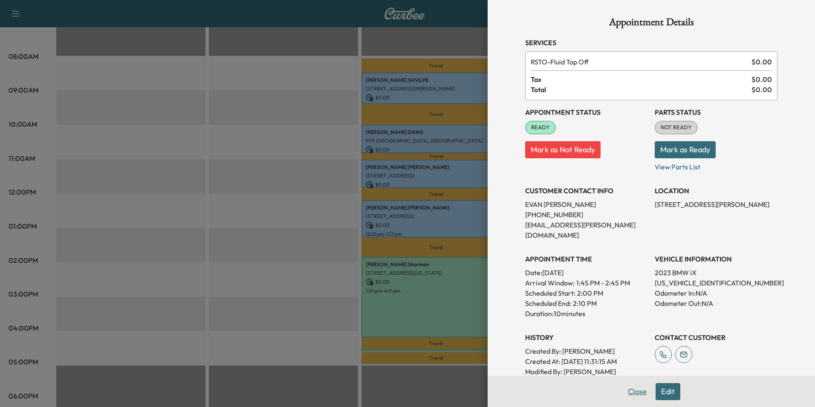
click at [627, 391] on button "Close" at bounding box center [637, 391] width 30 height 17
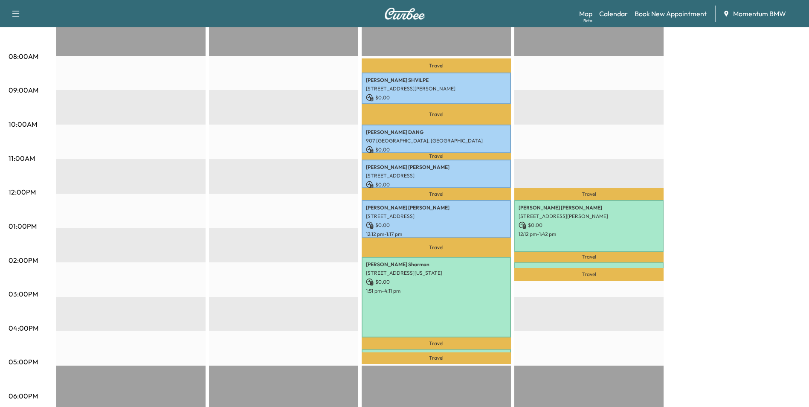
scroll to position [43, 0]
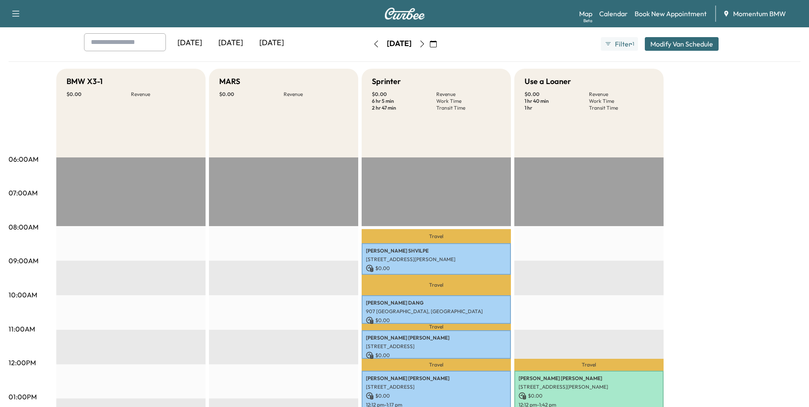
click at [373, 44] on icon "button" at bounding box center [376, 43] width 7 height 7
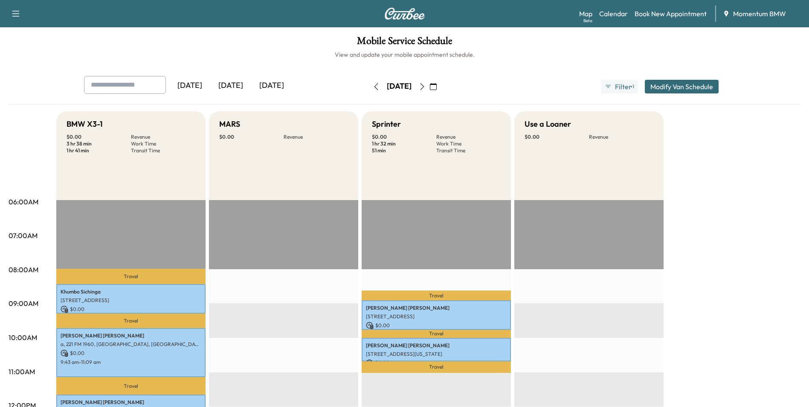
click at [373, 84] on icon "button" at bounding box center [376, 86] width 7 height 7
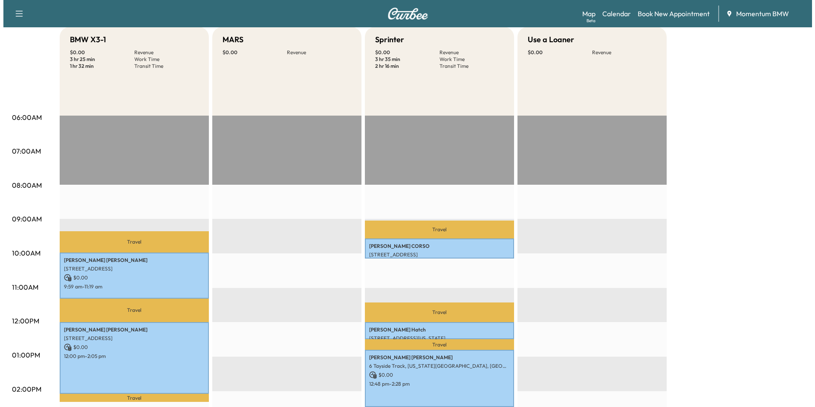
scroll to position [85, 0]
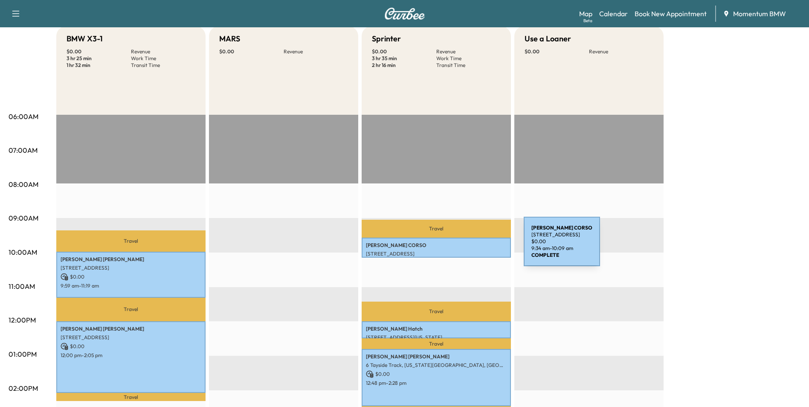
click at [460, 246] on p "[PERSON_NAME]" at bounding box center [436, 245] width 141 height 7
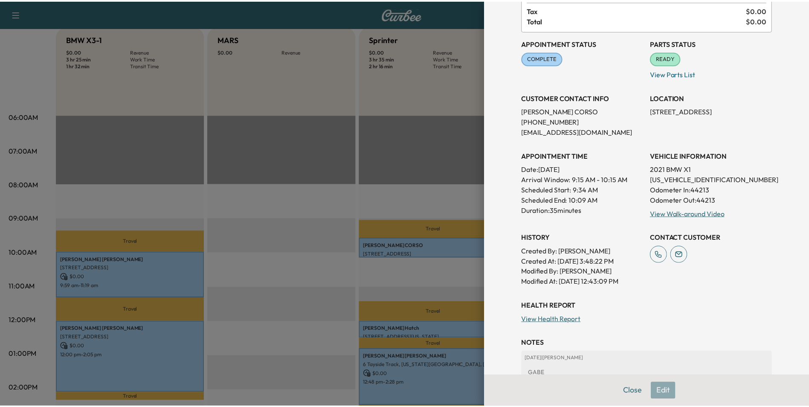
scroll to position [0, 0]
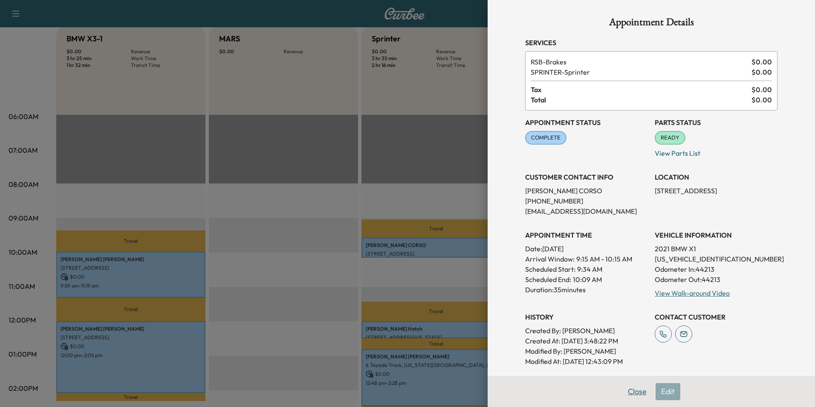
click at [631, 392] on button "Close" at bounding box center [637, 391] width 30 height 17
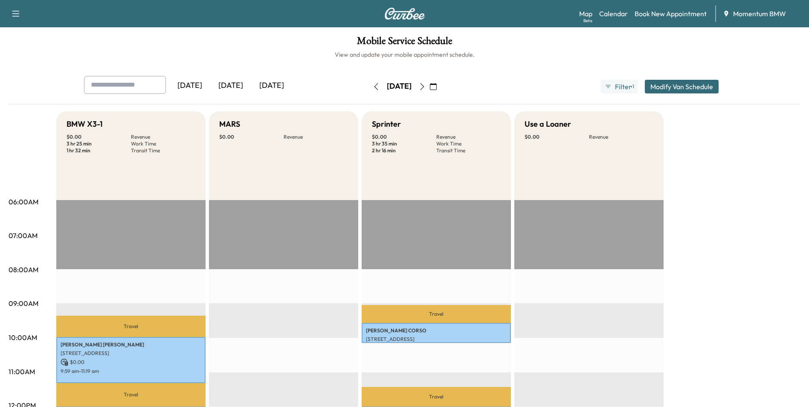
click at [437, 84] on icon "button" at bounding box center [433, 86] width 7 height 7
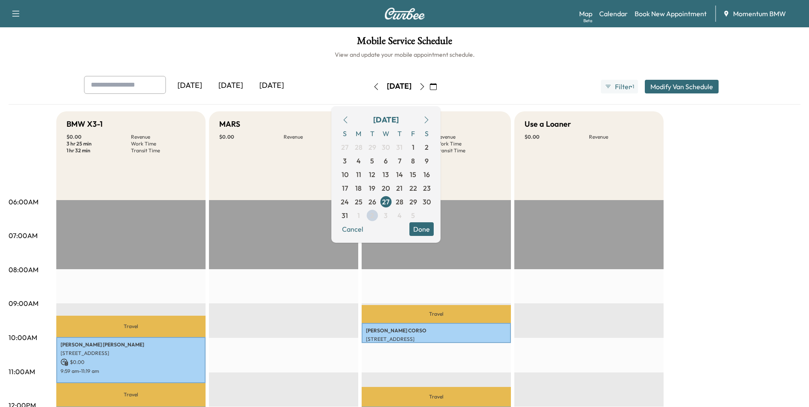
click at [430, 119] on icon "button" at bounding box center [426, 119] width 7 height 7
click at [374, 147] on span "2" at bounding box center [372, 147] width 4 height 10
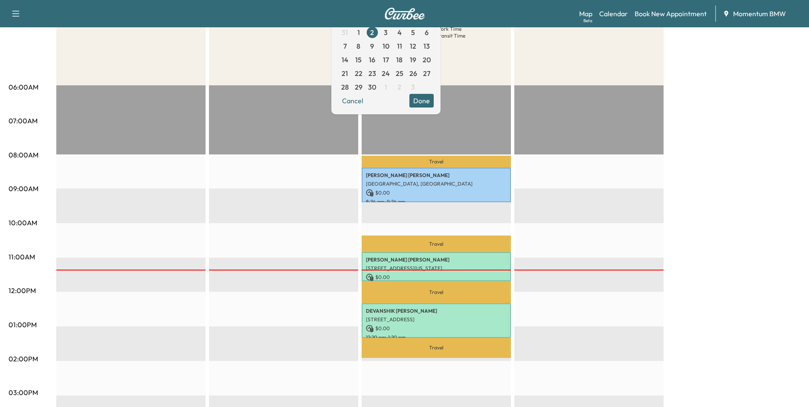
scroll to position [171, 0]
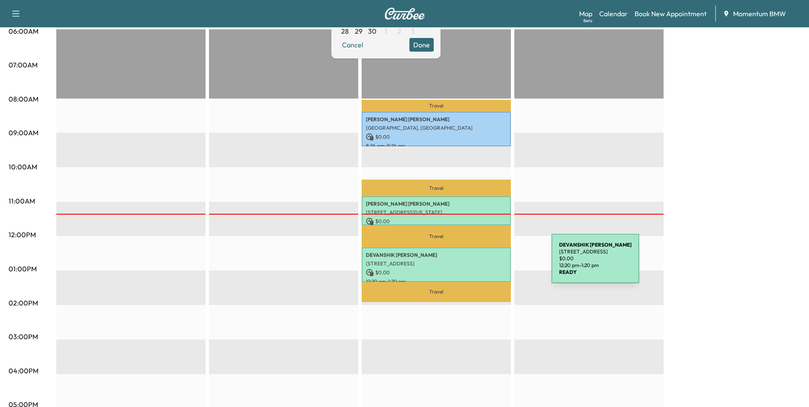
click at [487, 263] on p "[STREET_ADDRESS]" at bounding box center [436, 263] width 141 height 7
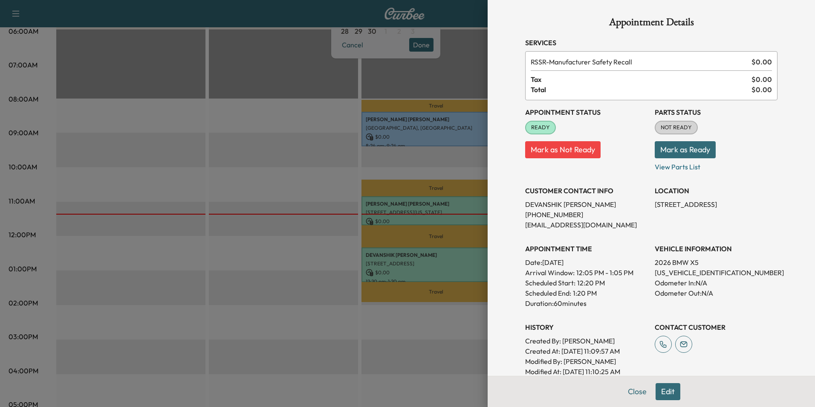
click at [671, 270] on p "[US_VEHICLE_IDENTIFICATION_NUMBER]" at bounding box center [716, 272] width 123 height 10
copy p "[US_VEHICLE_IDENTIFICATION_NUMBER]"
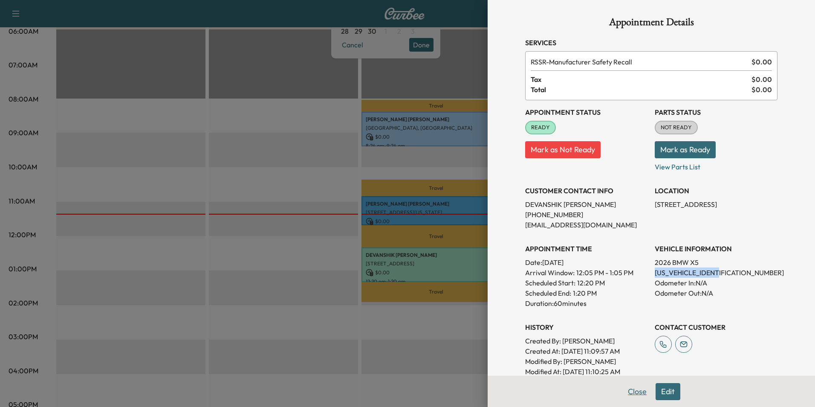
click at [633, 390] on button "Close" at bounding box center [637, 391] width 30 height 17
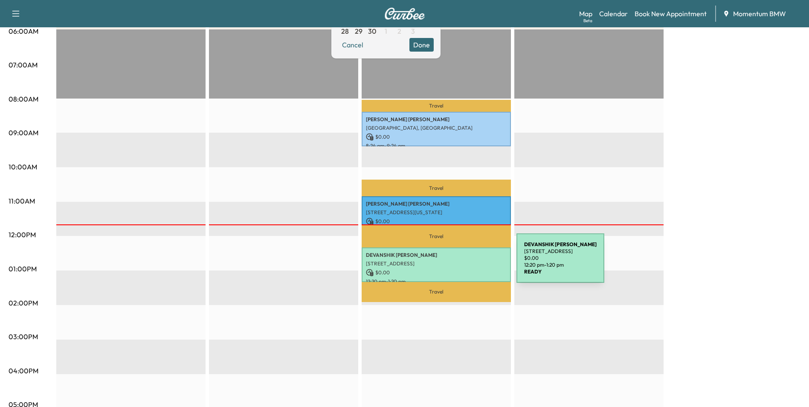
click at [452, 263] on p "[STREET_ADDRESS]" at bounding box center [436, 263] width 141 height 7
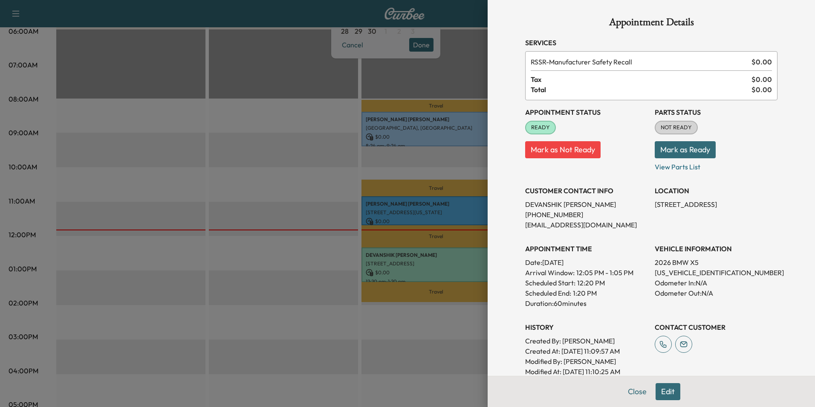
click at [630, 393] on button "Close" at bounding box center [637, 391] width 30 height 17
